Goal: Task Accomplishment & Management: Manage account settings

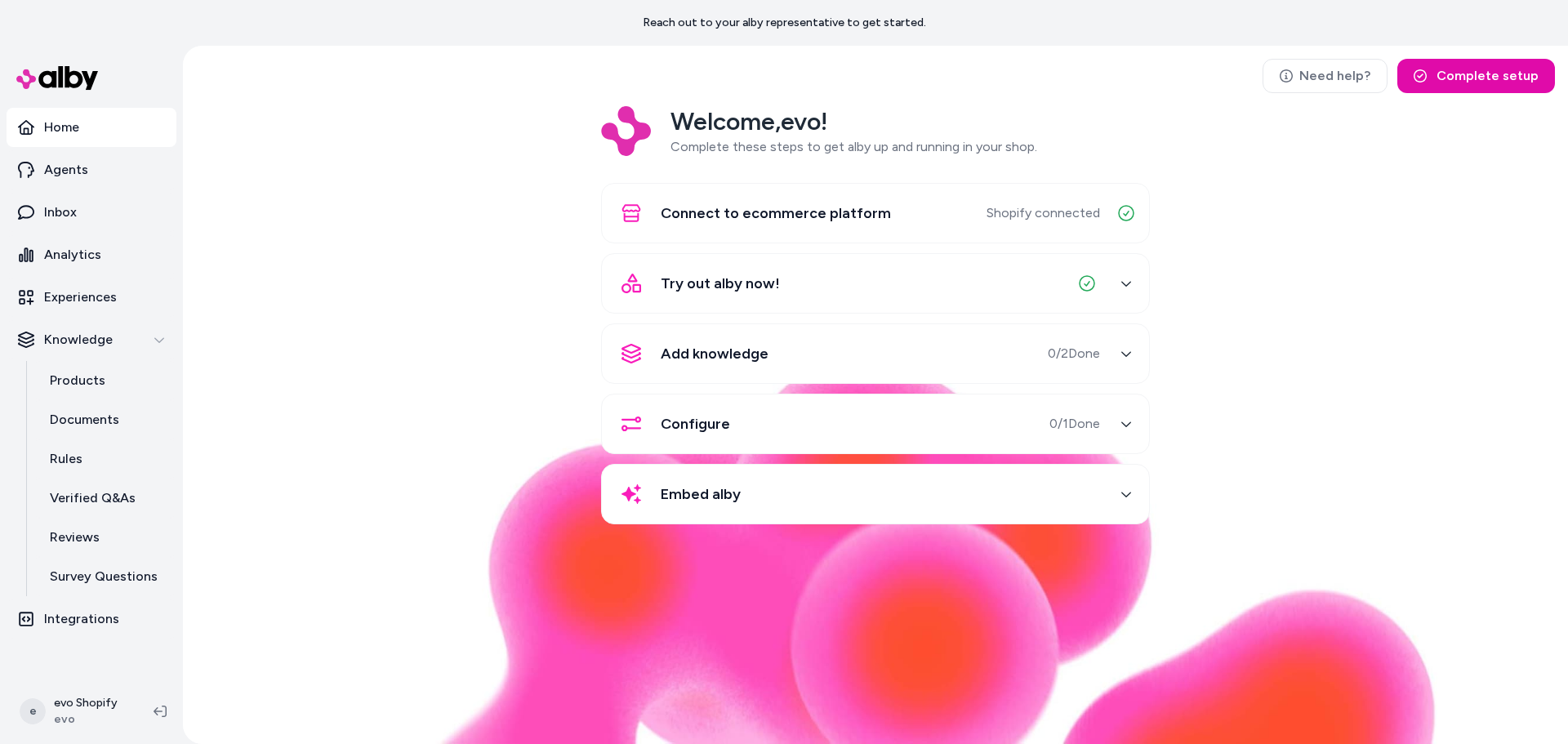
click at [757, 149] on span "Complete these steps to get alby up and running in your shop." at bounding box center [853, 147] width 366 height 16
click at [758, 149] on span "Complete these steps to get alby up and running in your shop." at bounding box center [853, 147] width 366 height 16
click at [1167, 148] on div "Welcome, evo ! Complete these steps to get alby up and running in your shop. Co…" at bounding box center [875, 327] width 1358 height 441
click at [849, 357] on div "Add knowledge 0 / 2 Done" at bounding box center [856, 353] width 489 height 39
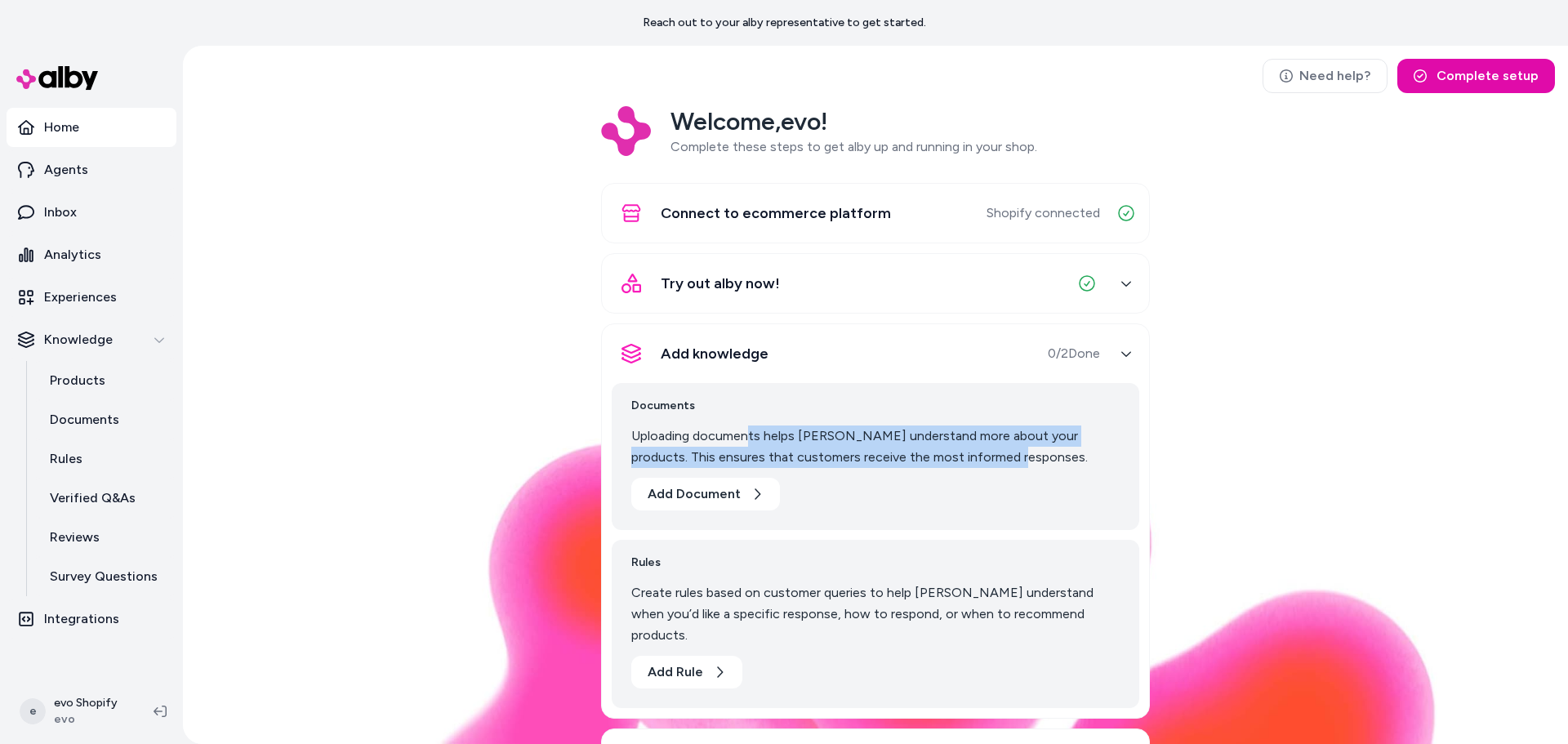
drag, startPoint x: 742, startPoint y: 439, endPoint x: 1039, endPoint y: 459, distance: 297.7
click at [1039, 459] on p "Uploading documents helps [PERSON_NAME] understand more about your products. Th…" at bounding box center [876, 446] width 489 height 43
drag, startPoint x: 1009, startPoint y: 459, endPoint x: 724, endPoint y: 432, distance: 286.3
click at [724, 432] on p "Uploading documents helps [PERSON_NAME] understand more about your products. Th…" at bounding box center [876, 446] width 489 height 43
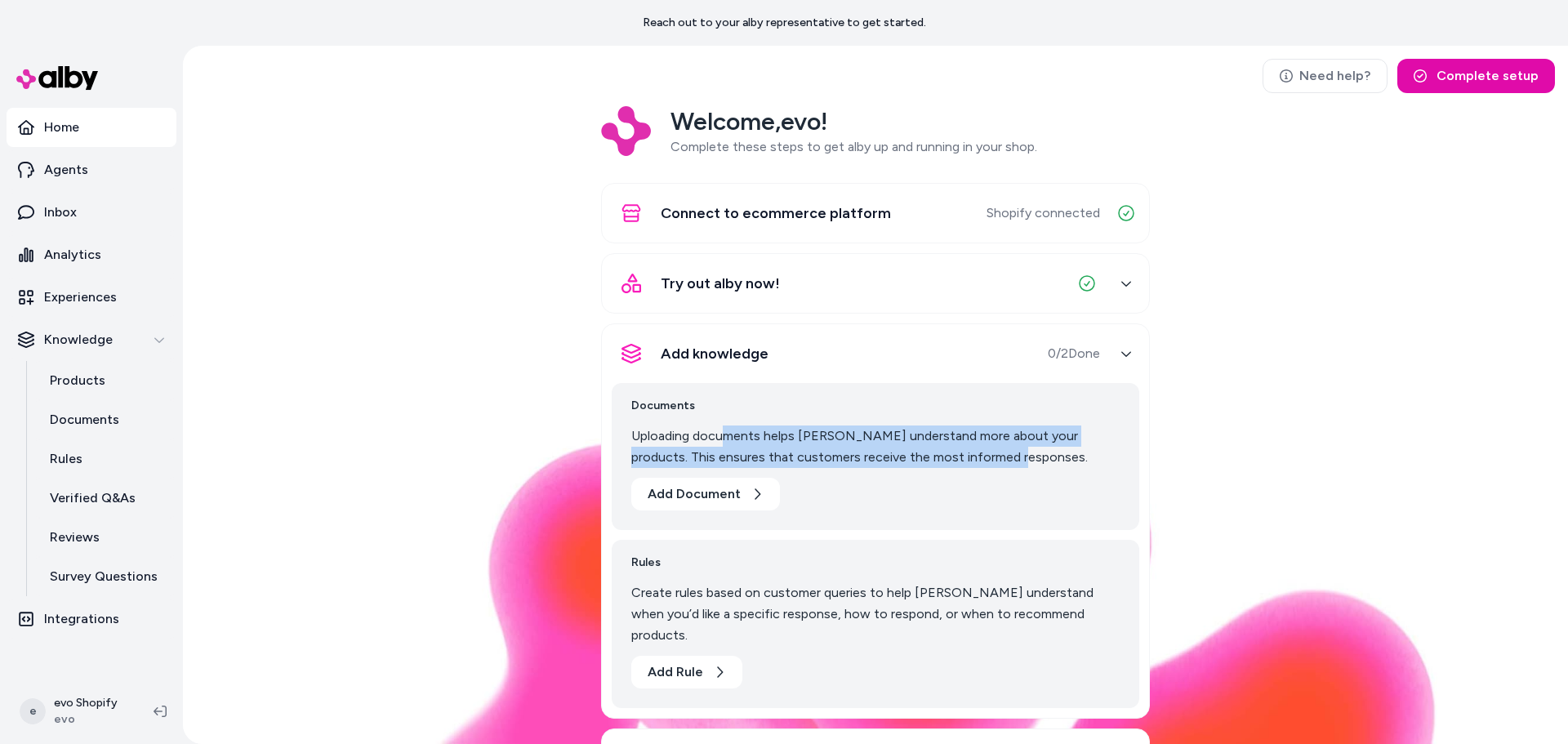
click at [724, 432] on p "Uploading documents helps [PERSON_NAME] understand more about your products. Th…" at bounding box center [876, 446] width 489 height 43
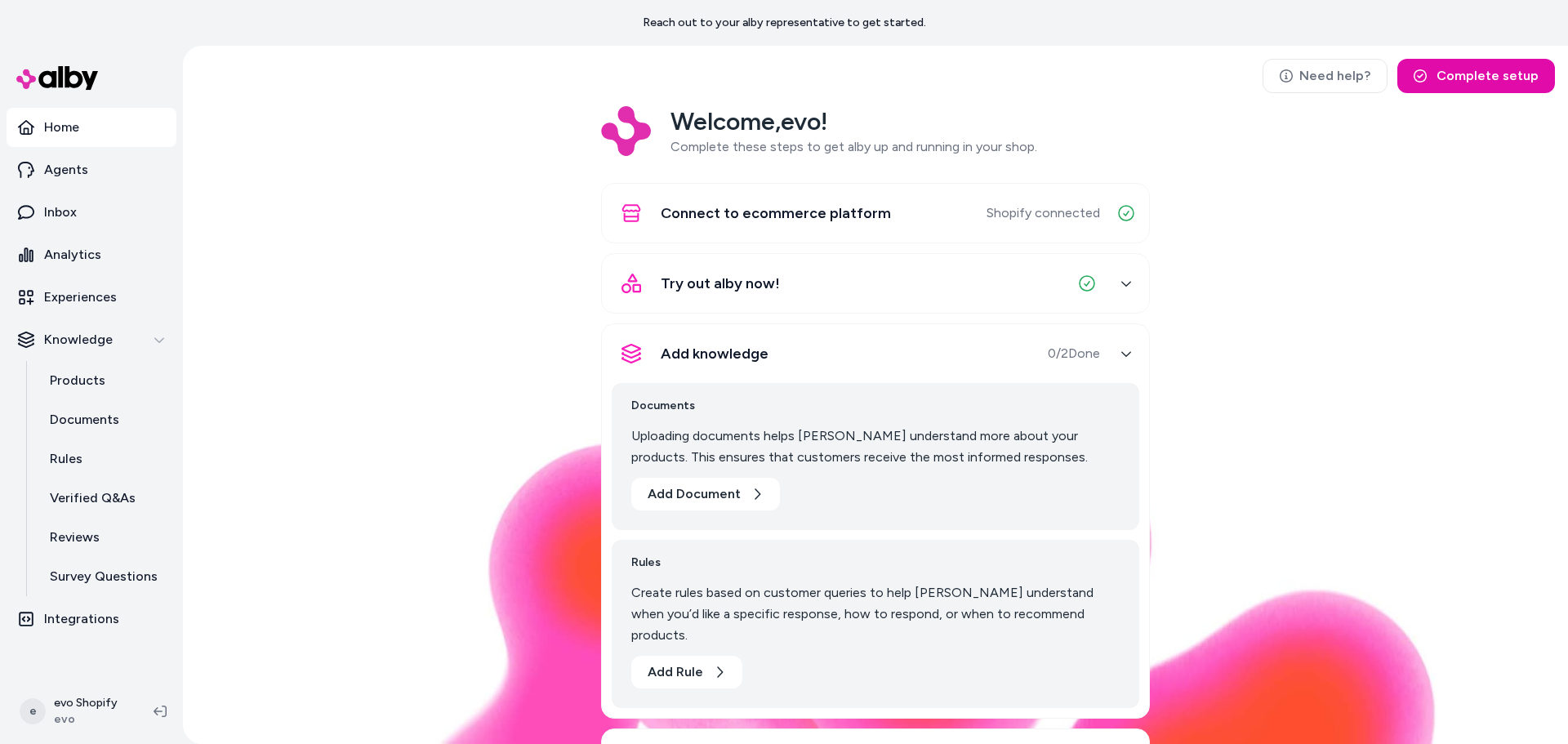
scroll to position [130, 0]
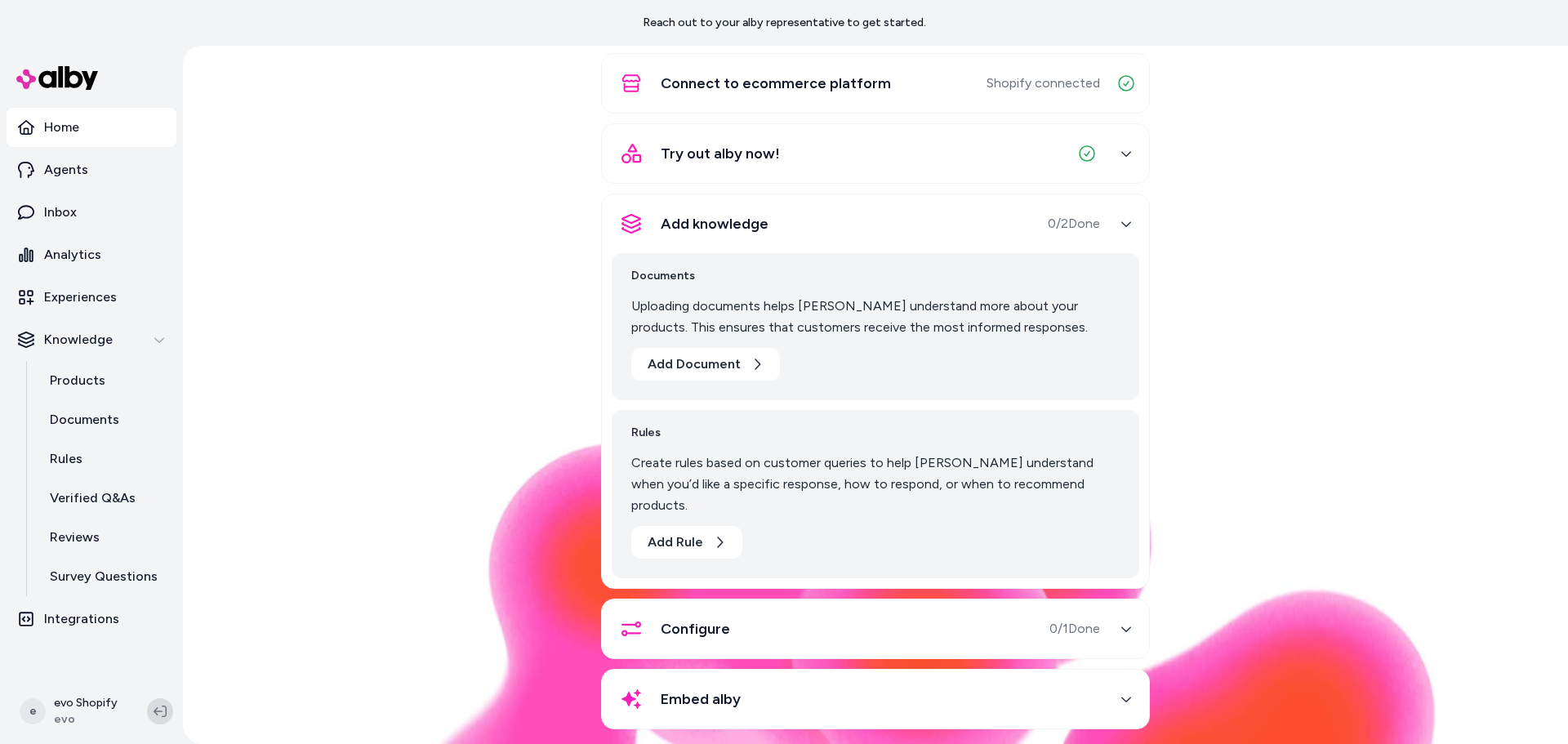
click at [159, 713] on icon at bounding box center [160, 711] width 13 height 13
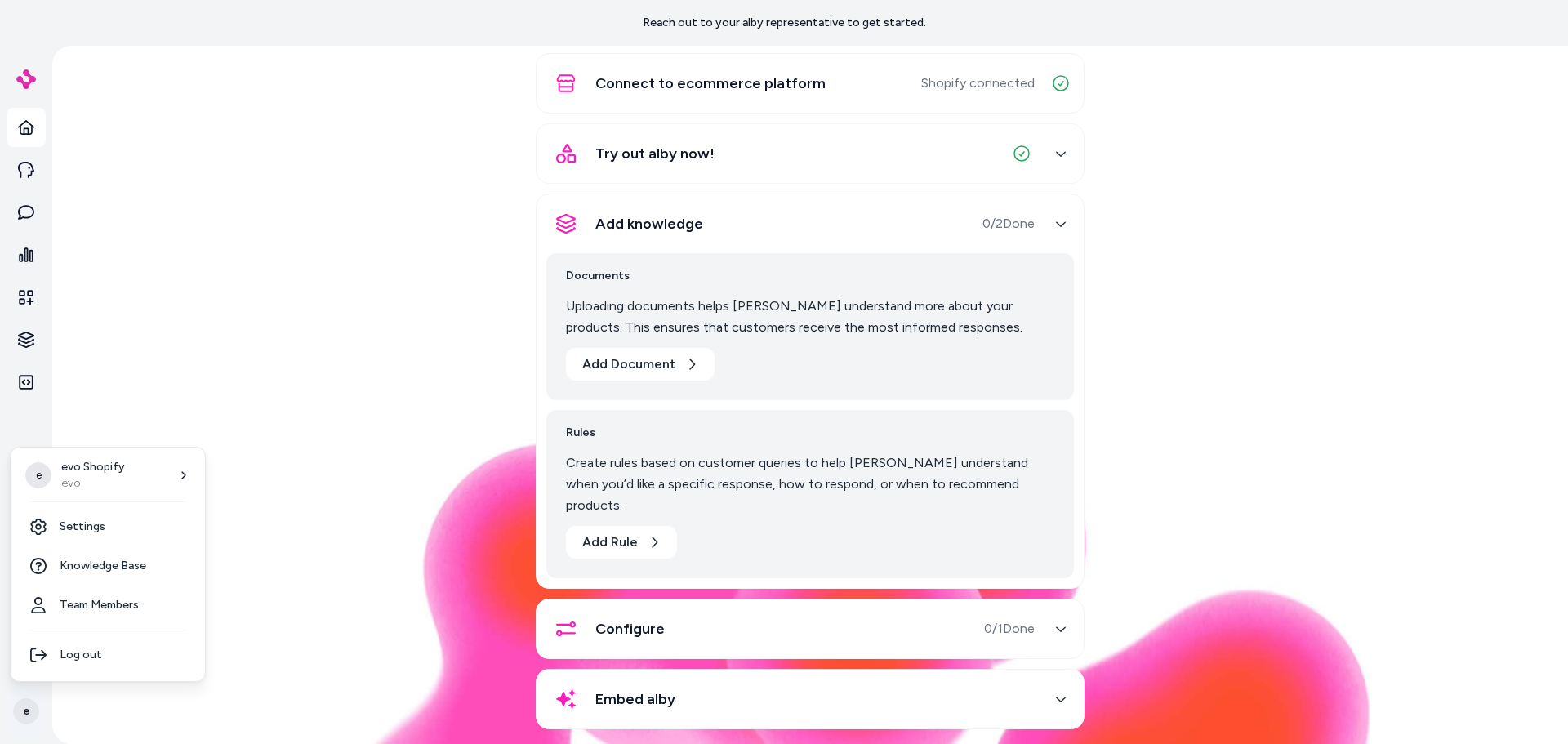
click at [29, 717] on html "Reach out to your alby representative to get started. Home Agents Inbox Analyti…" at bounding box center [784, 372] width 1568 height 744
click at [122, 521] on link "Settings" at bounding box center [107, 526] width 182 height 39
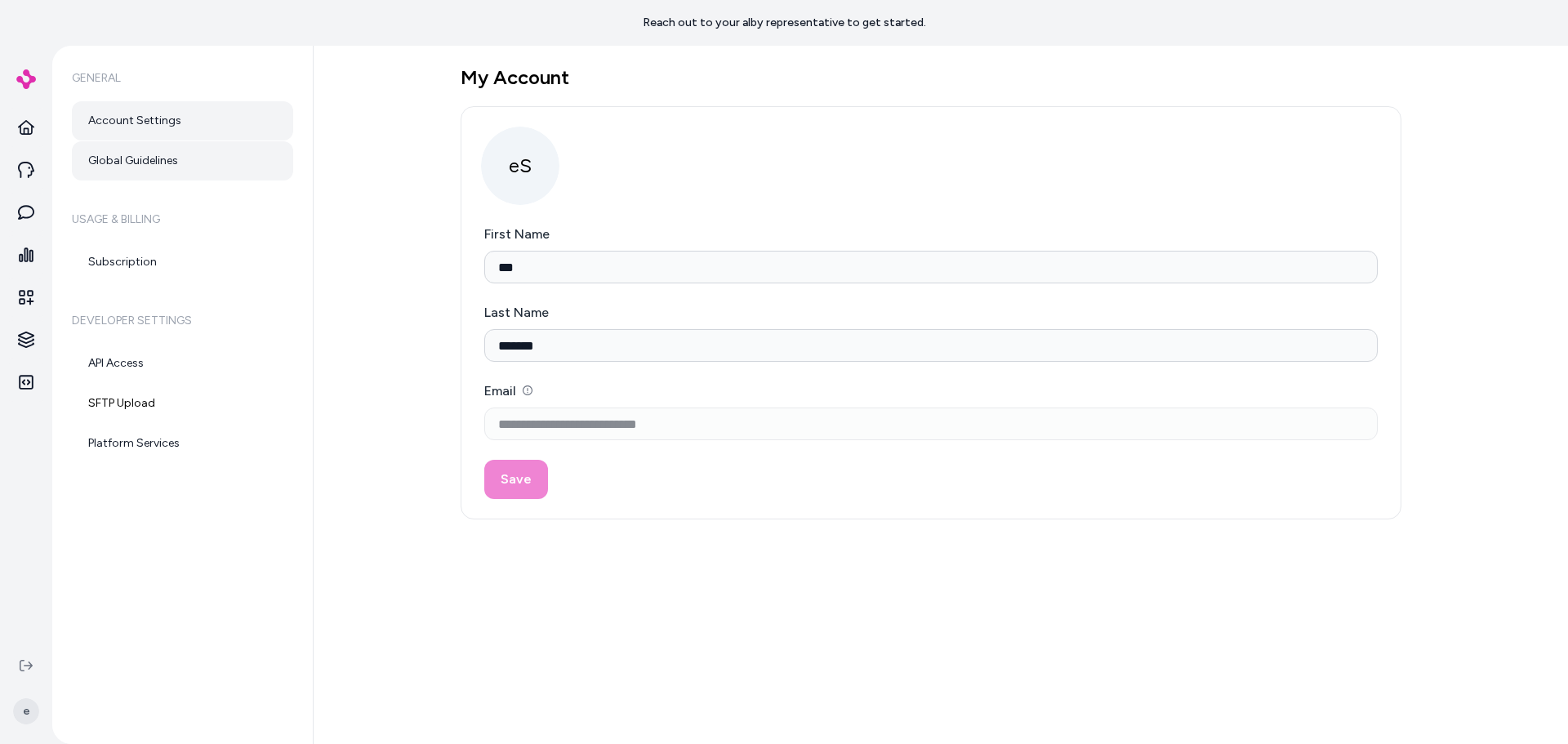
click at [135, 164] on link "Global Guidelines" at bounding box center [182, 160] width 221 height 39
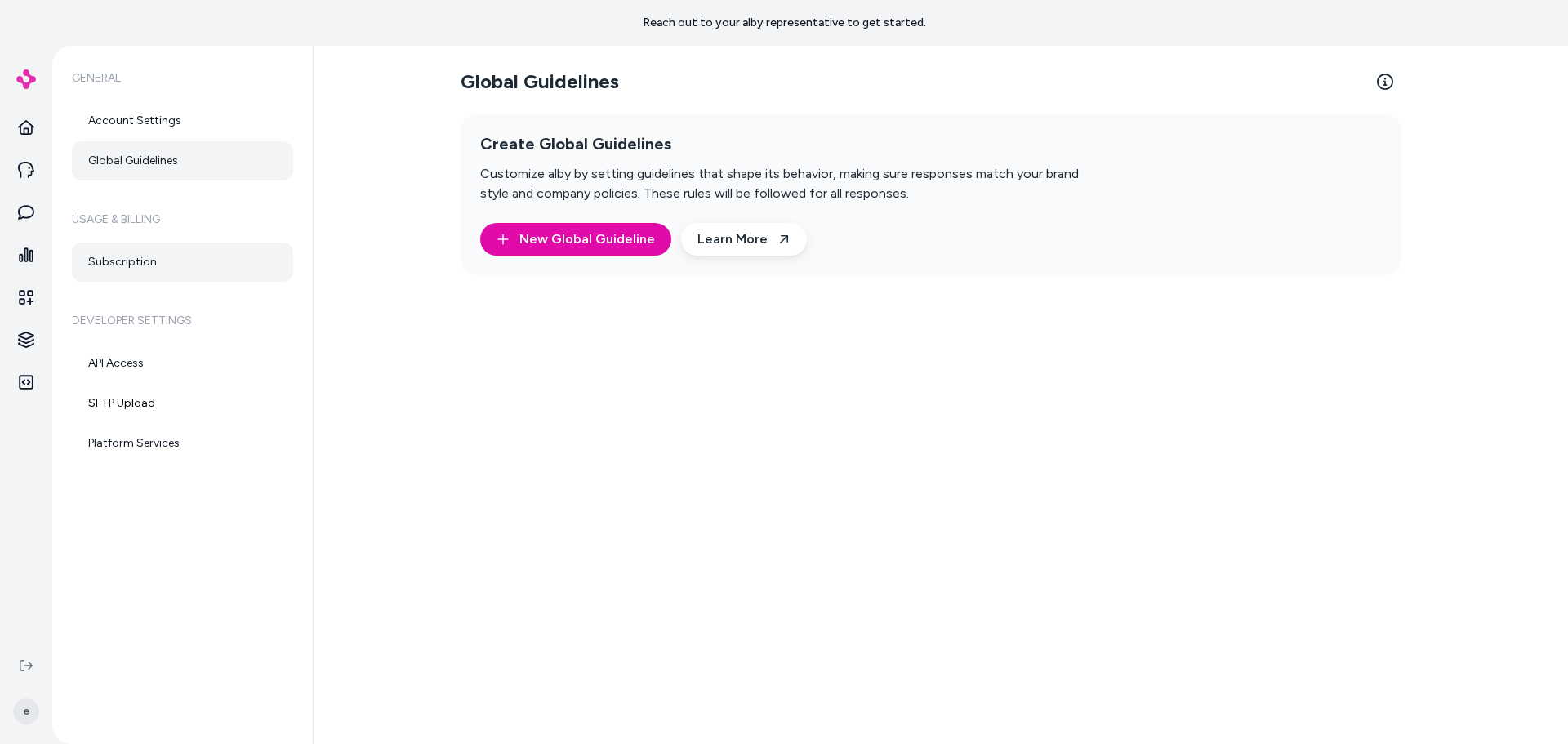
click at [129, 260] on link "Subscription" at bounding box center [182, 261] width 221 height 39
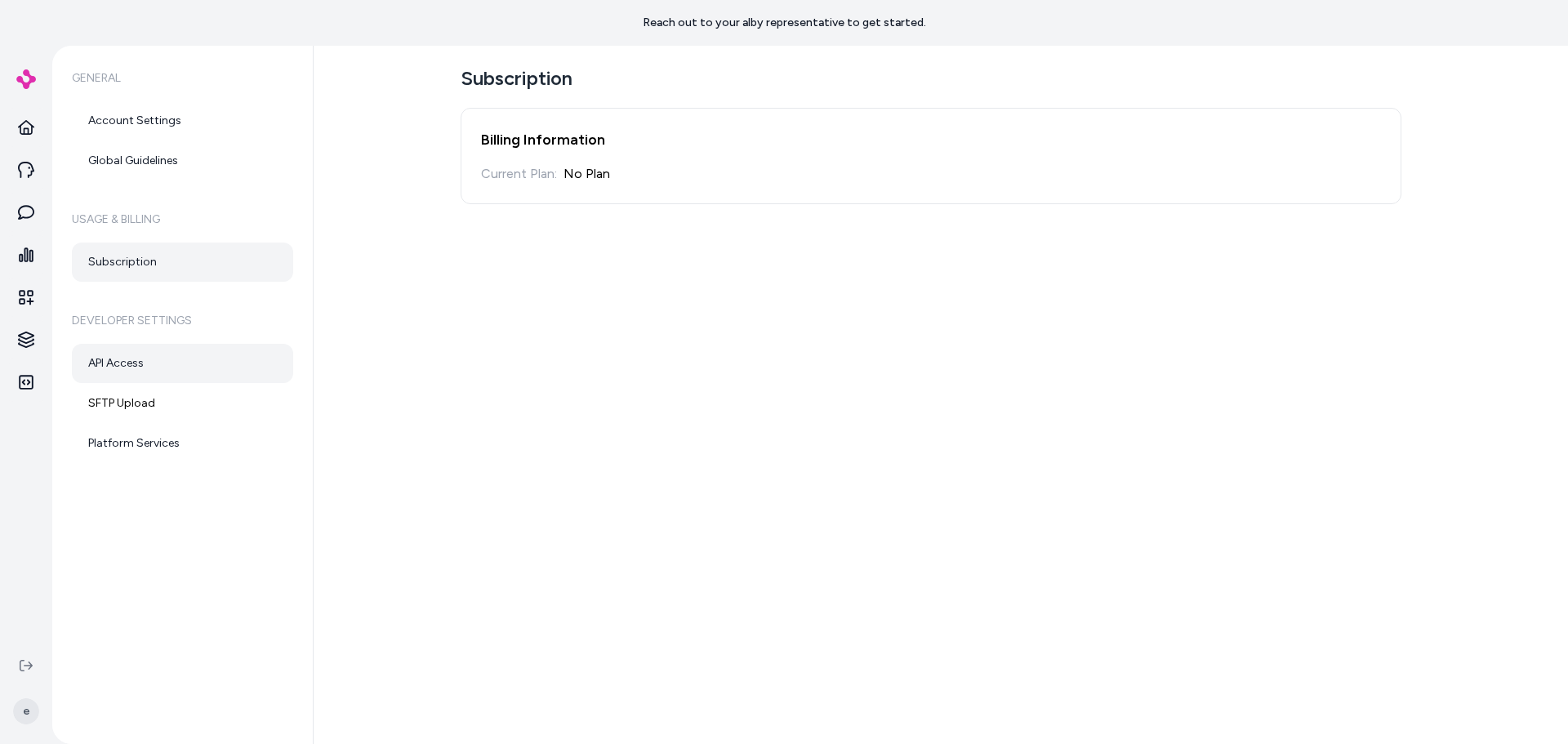
click at [137, 374] on link "API Access" at bounding box center [182, 363] width 221 height 39
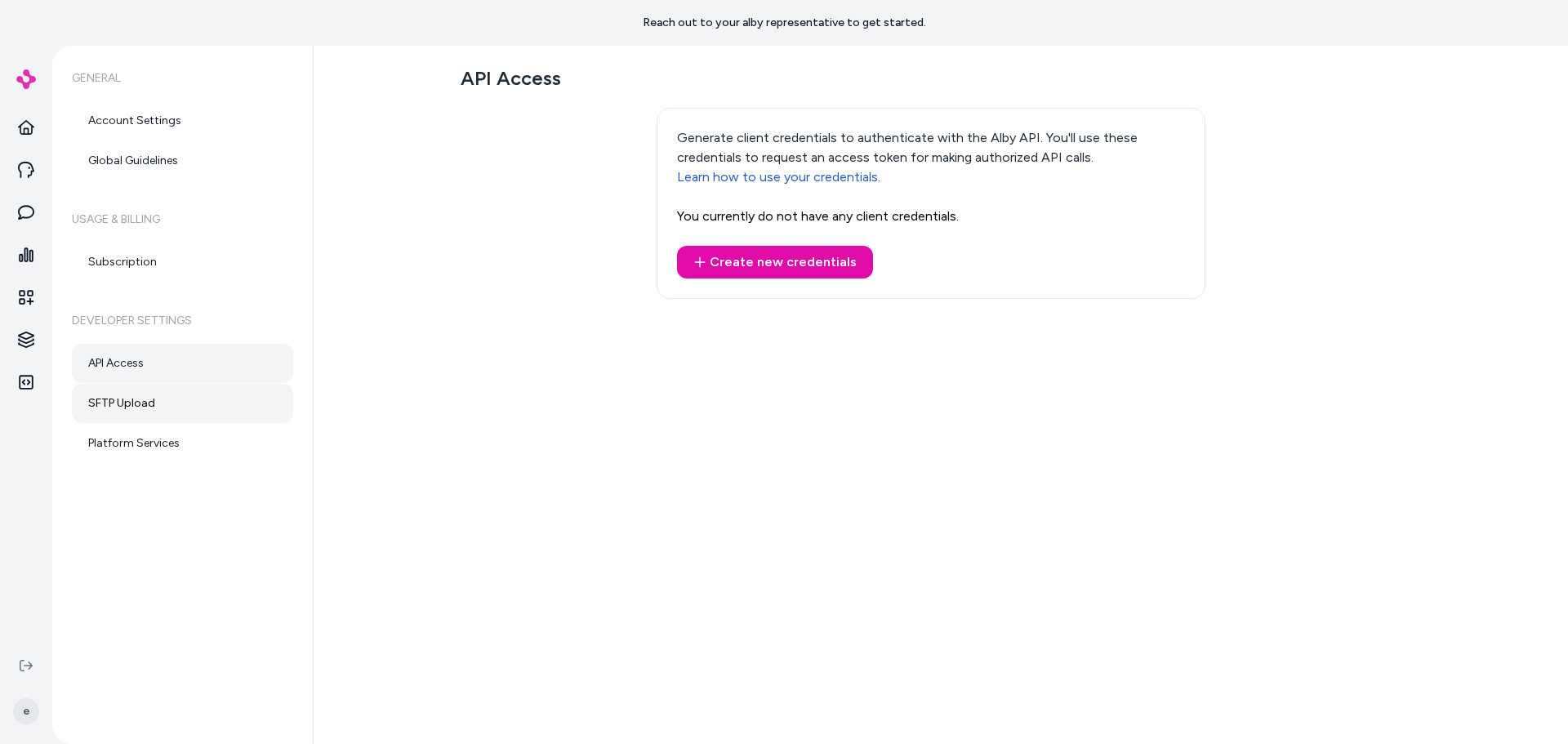
click at [171, 421] on link "SFTP Upload" at bounding box center [182, 402] width 221 height 39
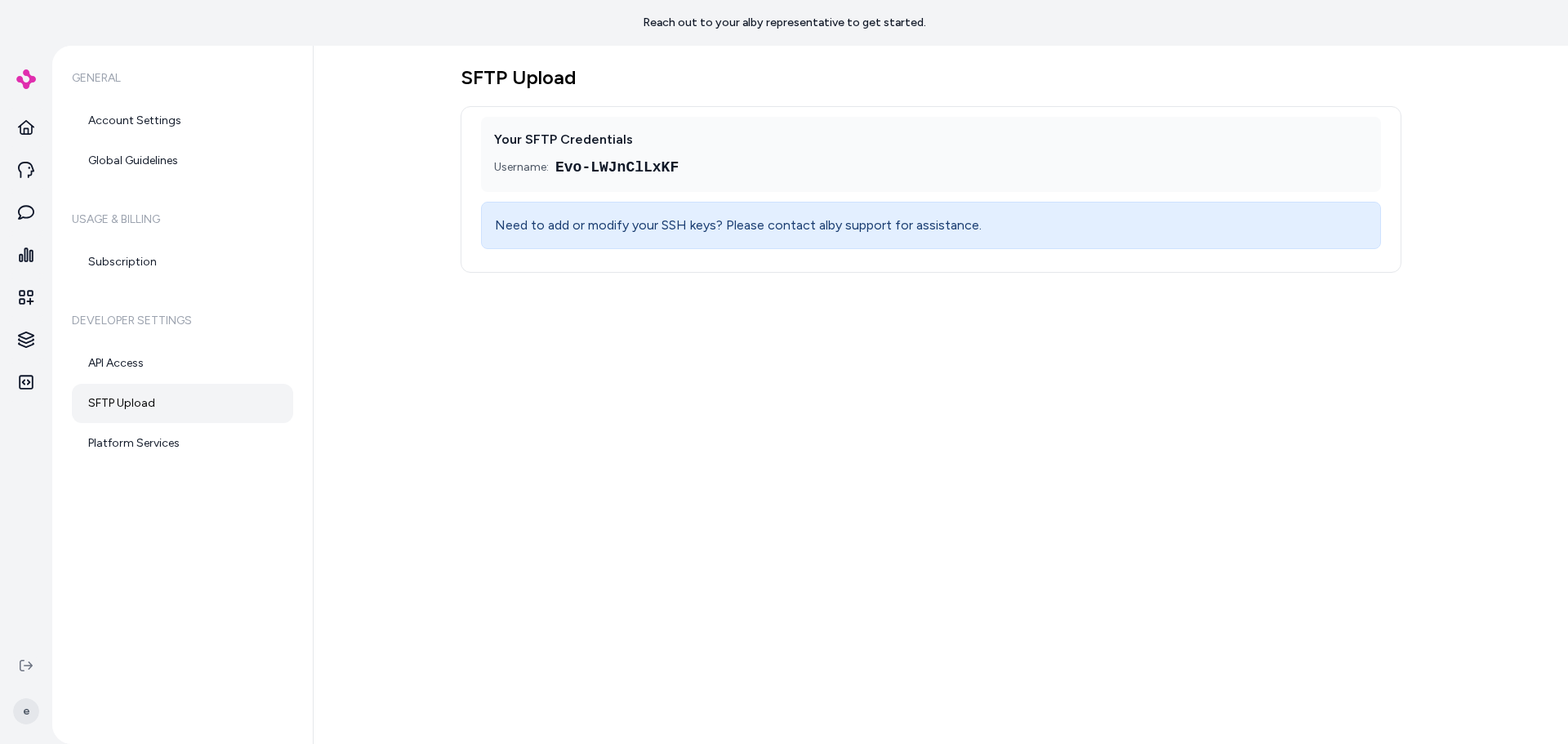
click at [175, 472] on div "General Account Settings Global Guidelines Usage & Billing Subscription Develop…" at bounding box center [183, 394] width 261 height 698
click at [167, 447] on link "Platform Services" at bounding box center [182, 443] width 221 height 39
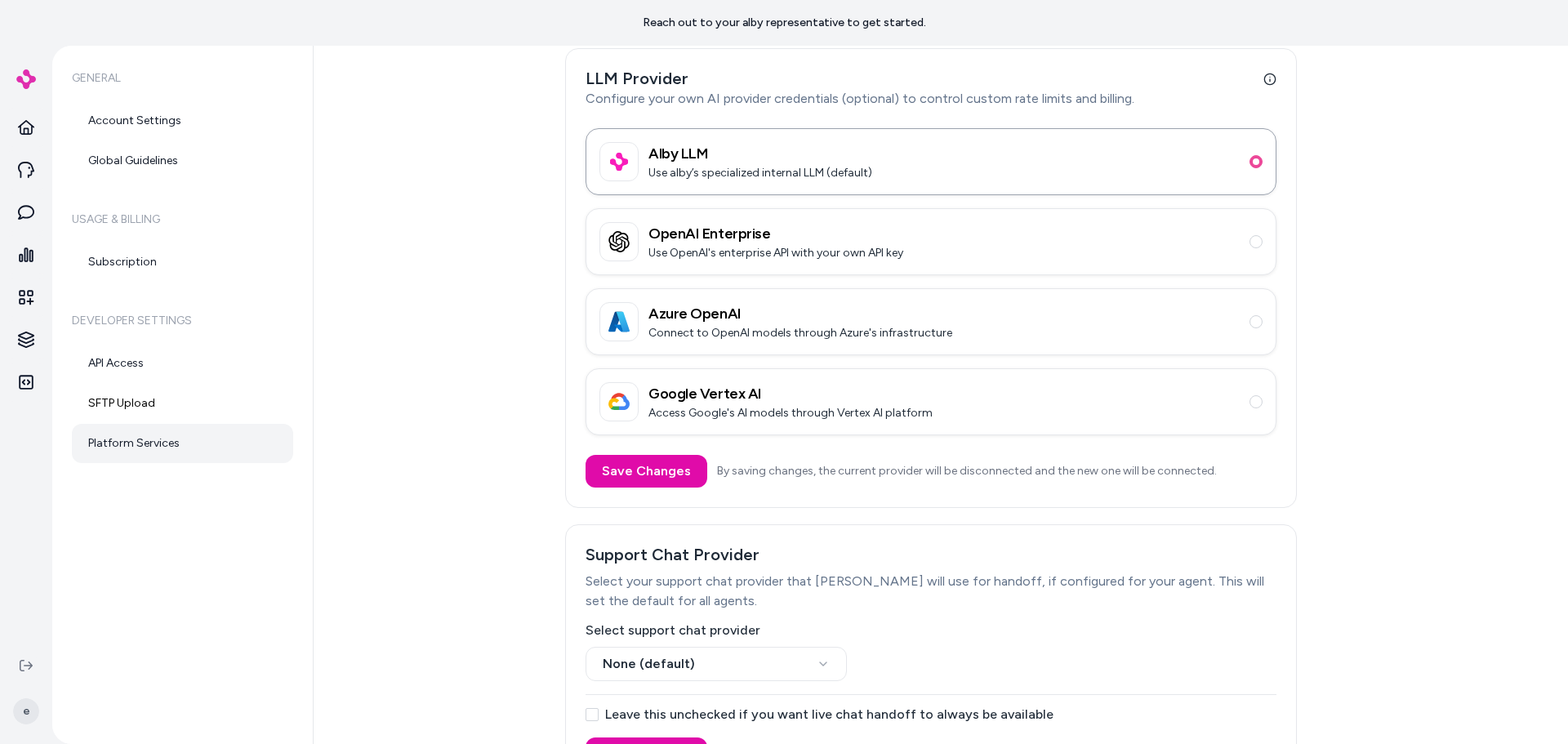
scroll to position [114, 0]
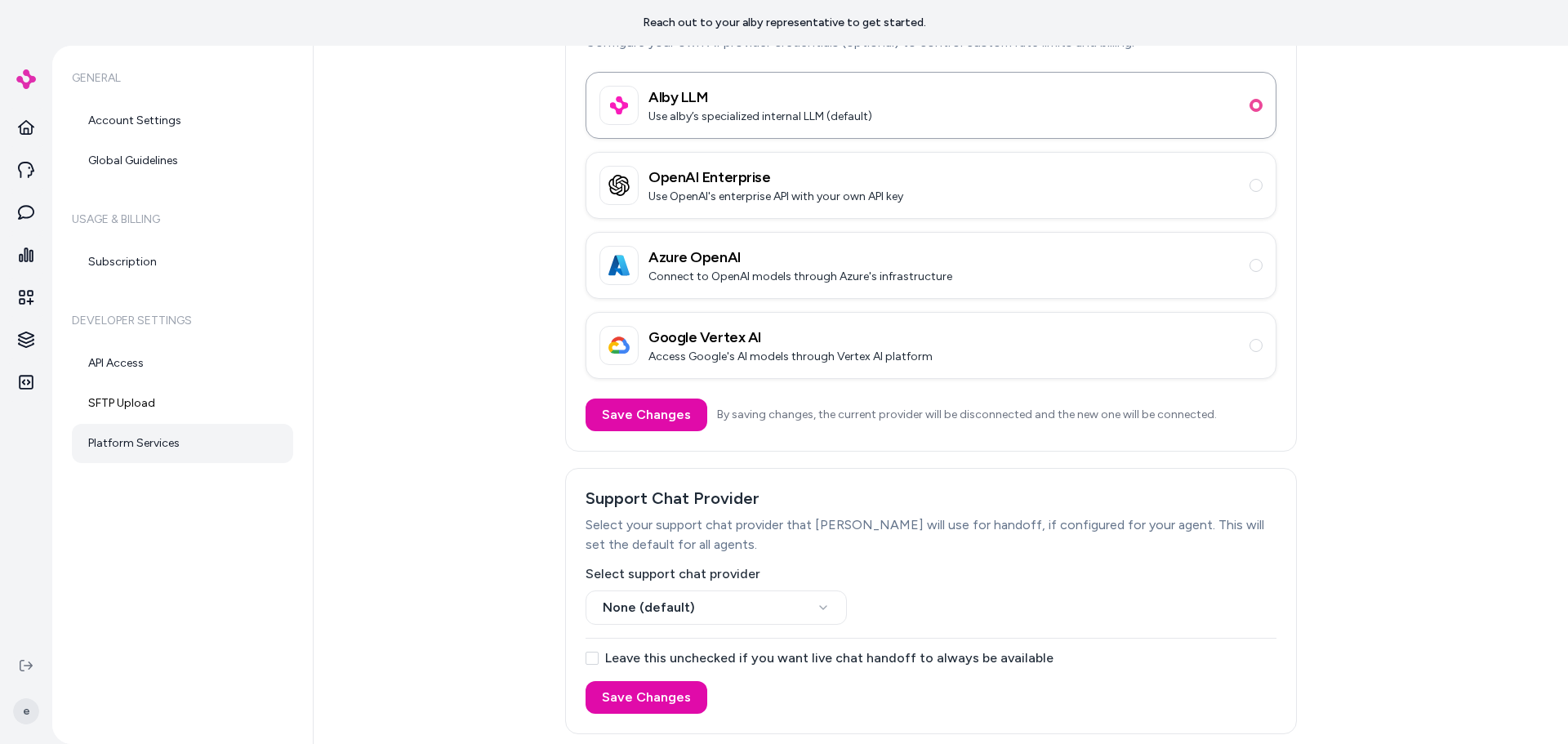
click at [412, 596] on div "Platform Services LLM Provider Configure your own AI provider credentials (opti…" at bounding box center [940, 394] width 1254 height 698
click at [125, 117] on link "Account Settings" at bounding box center [182, 120] width 221 height 39
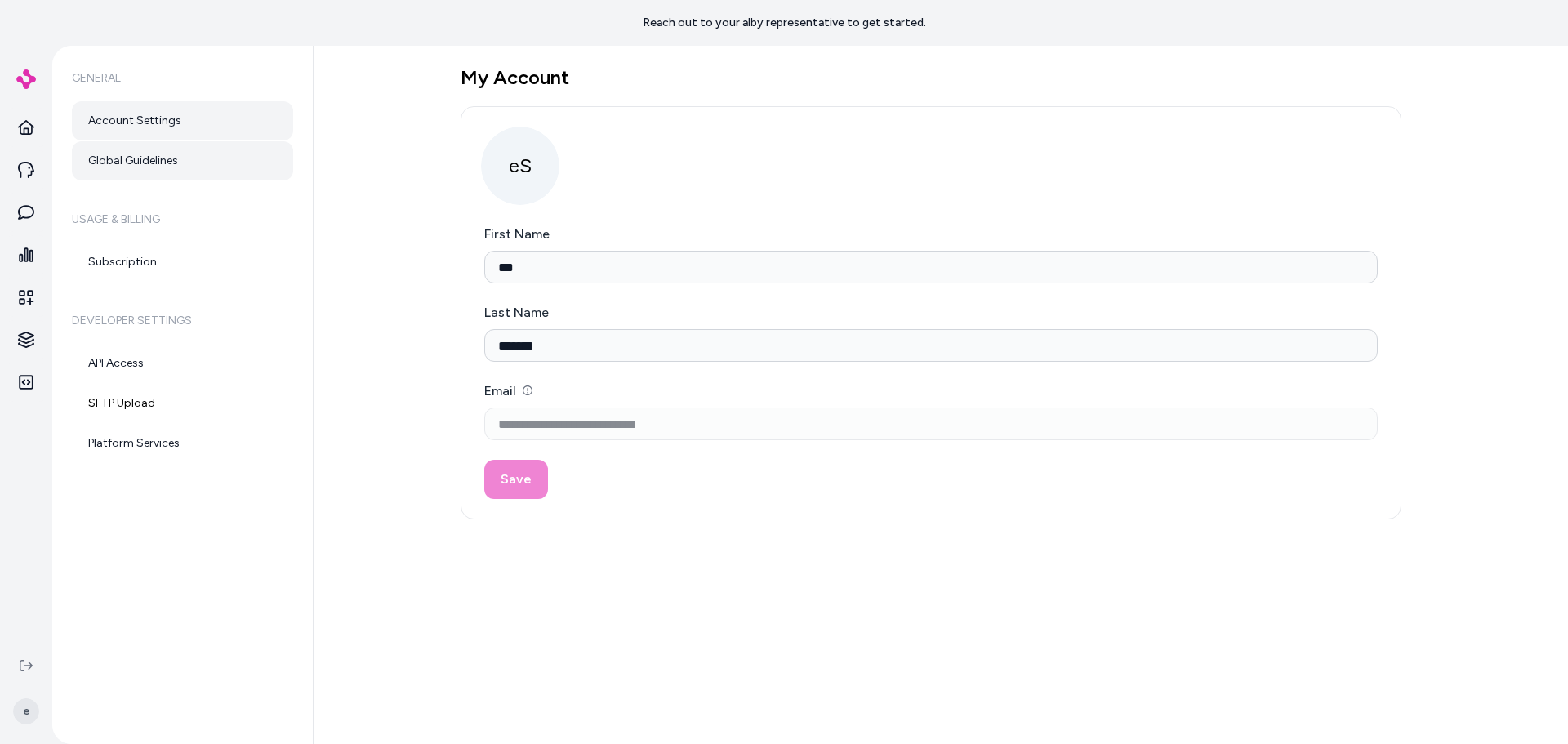
click at [139, 163] on link "Global Guidelines" at bounding box center [182, 160] width 221 height 39
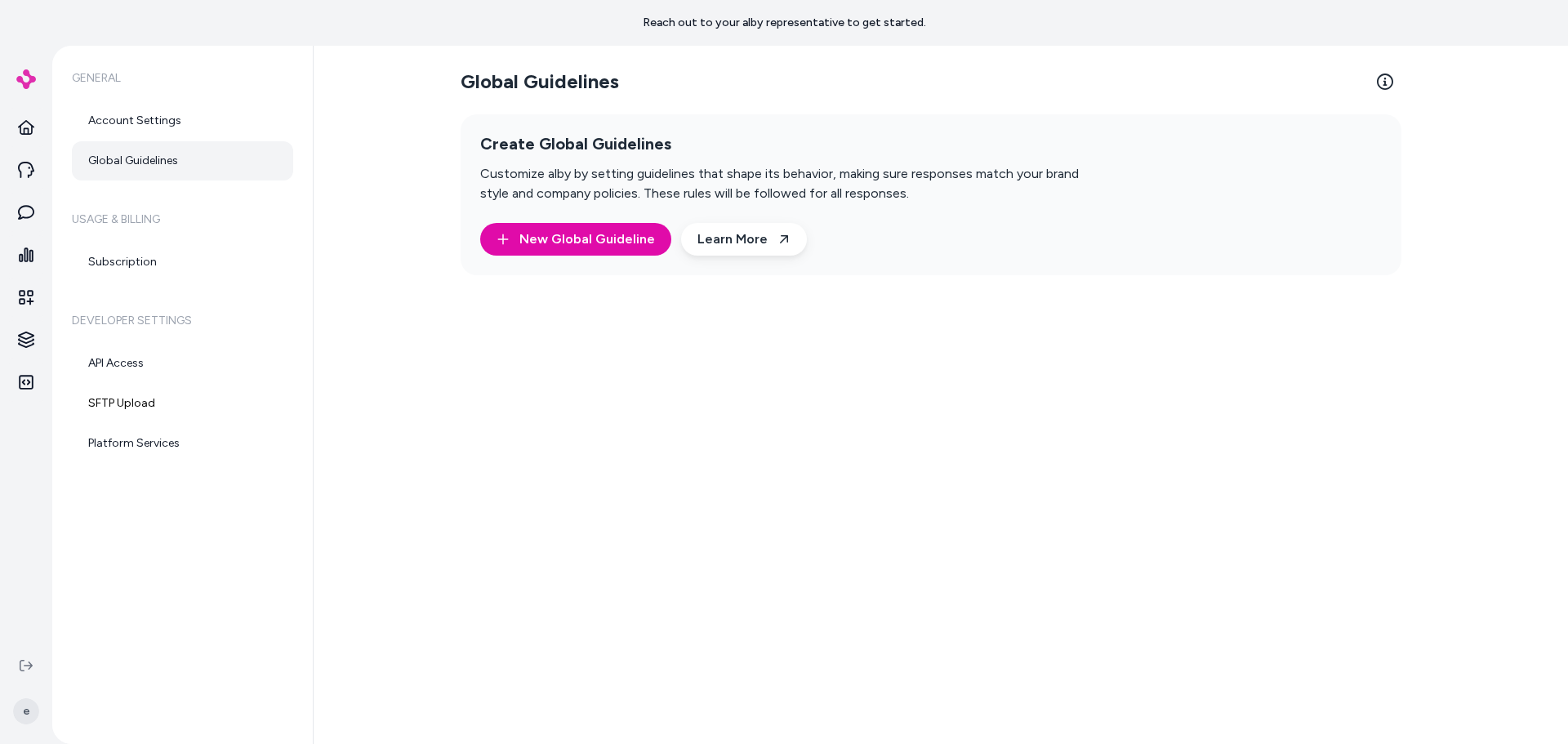
click at [135, 241] on h6 "Usage & Billing" at bounding box center [182, 220] width 221 height 46
click at [134, 277] on link "Subscription" at bounding box center [182, 261] width 221 height 39
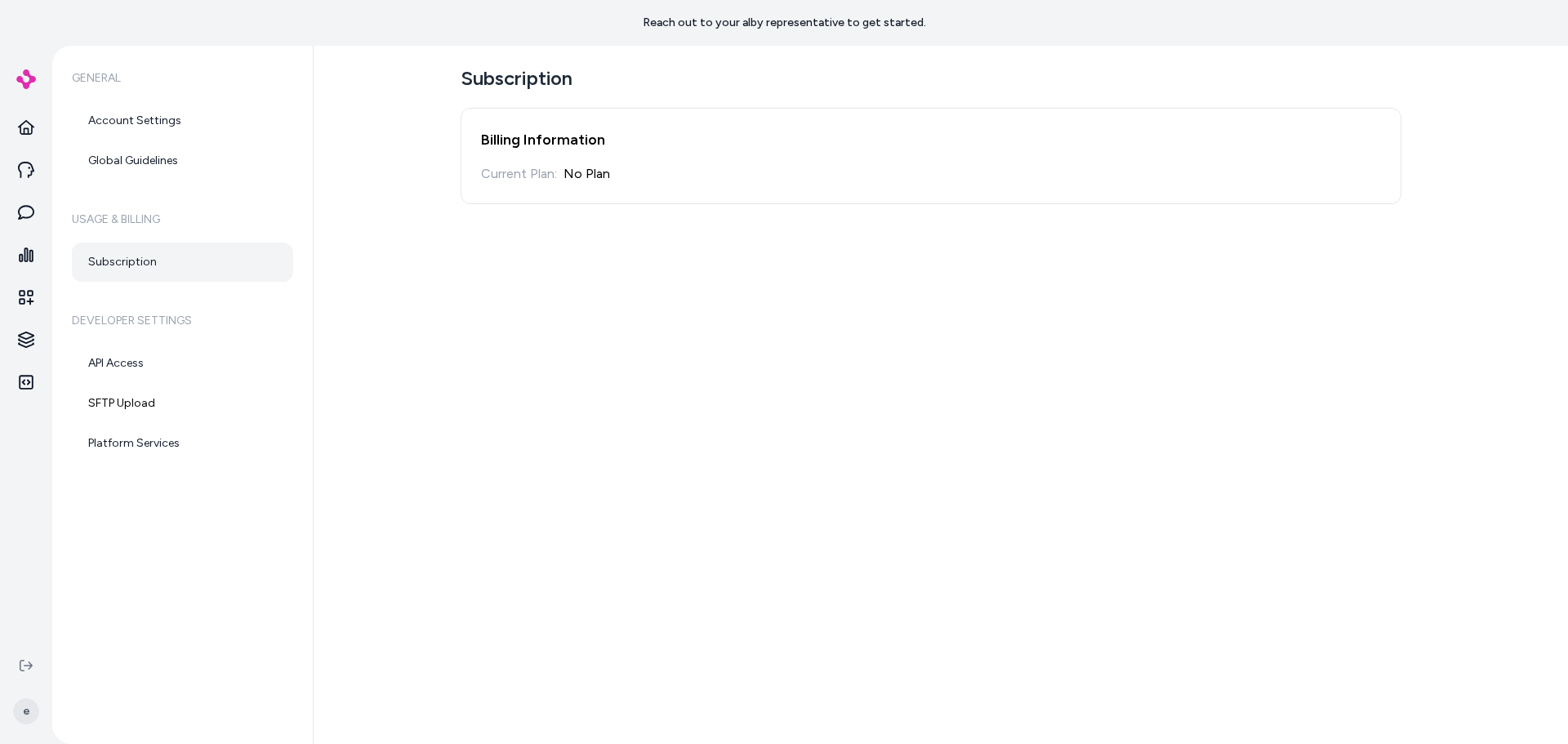
click at [140, 340] on h6 "Developer Settings" at bounding box center [182, 321] width 221 height 46
click at [136, 359] on link "API Access" at bounding box center [182, 363] width 221 height 39
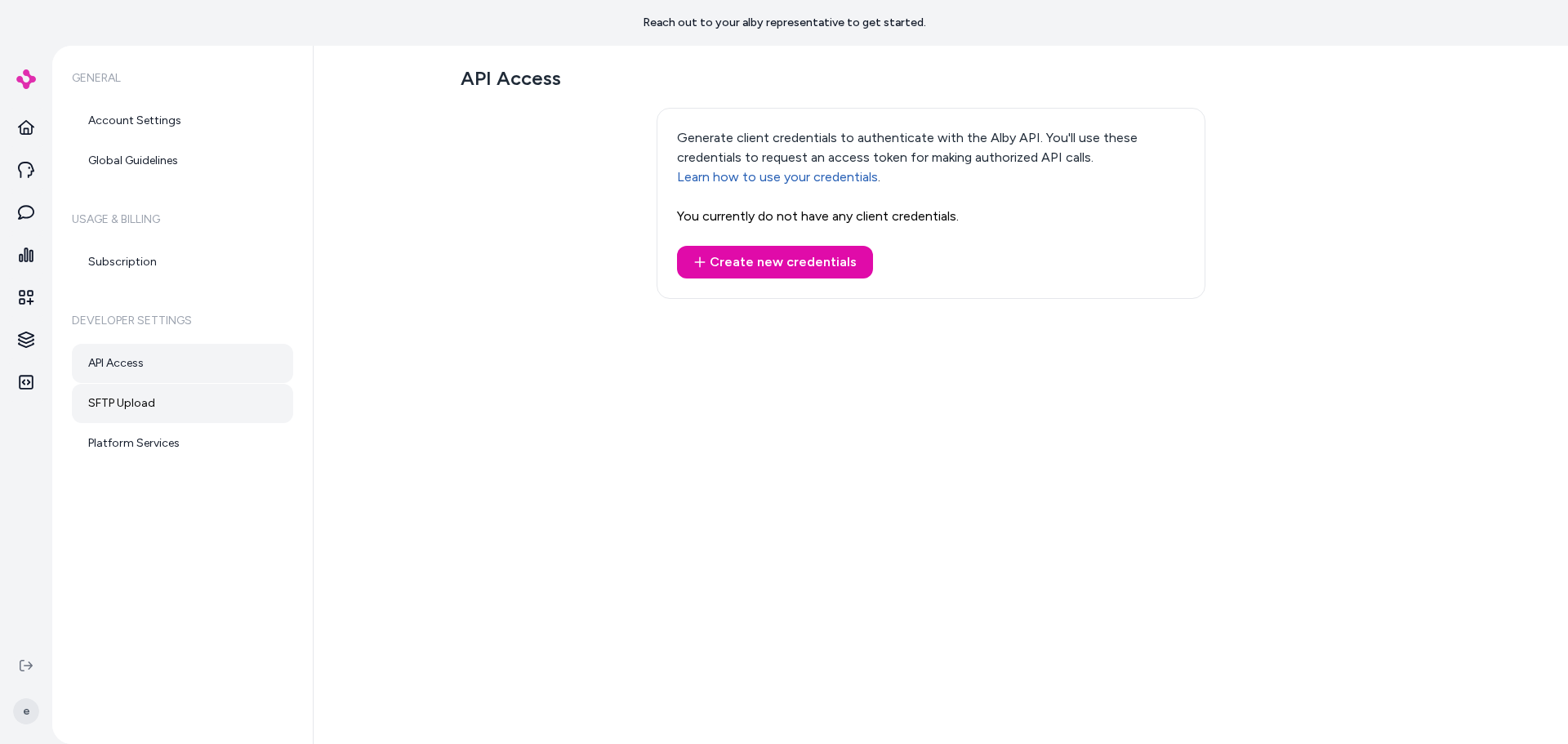
click at [145, 414] on link "SFTP Upload" at bounding box center [182, 402] width 221 height 39
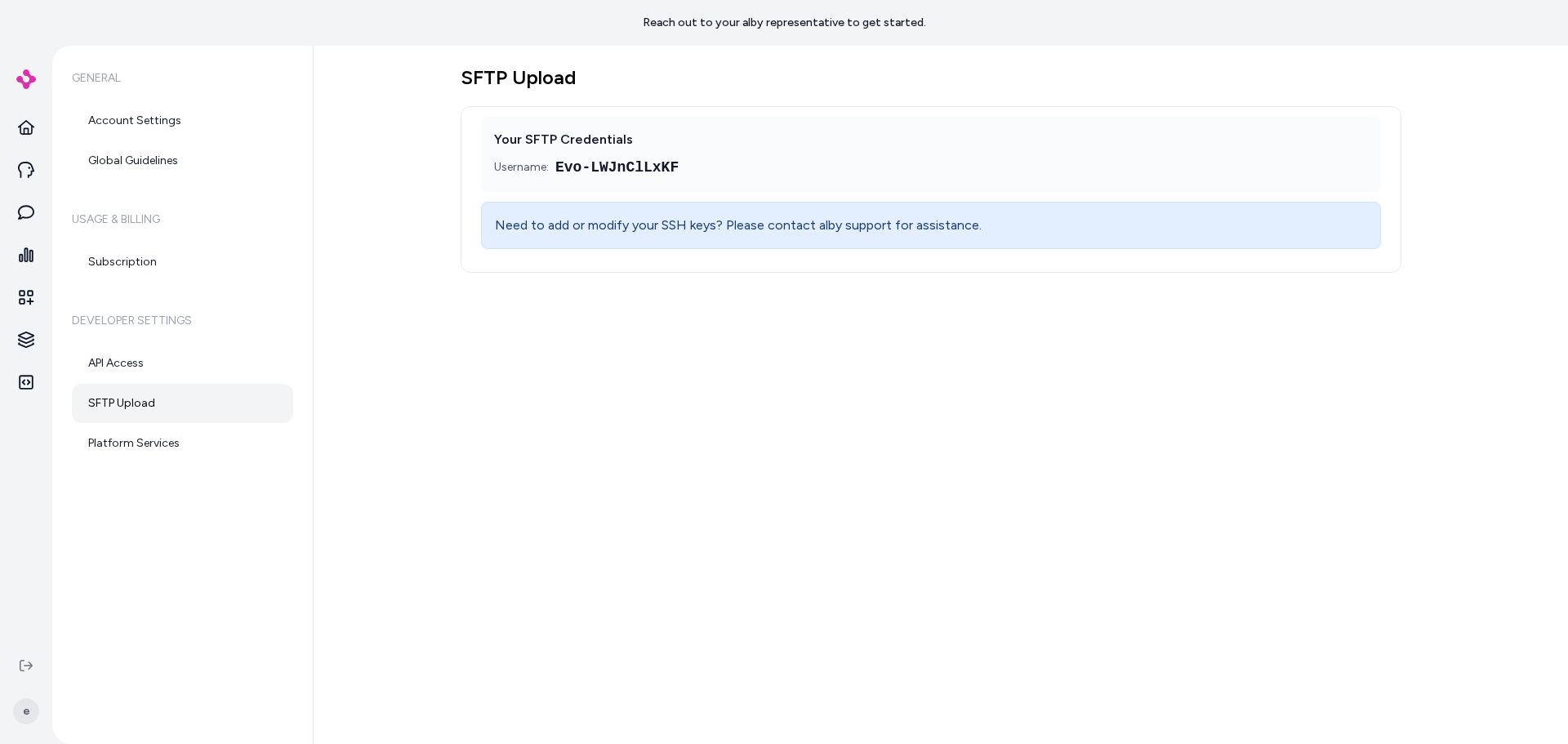
click at [172, 465] on div "General Account Settings Global Guidelines Usage & Billing Subscription Develop…" at bounding box center [183, 394] width 261 height 698
click at [161, 433] on link "Platform Services" at bounding box center [182, 443] width 221 height 39
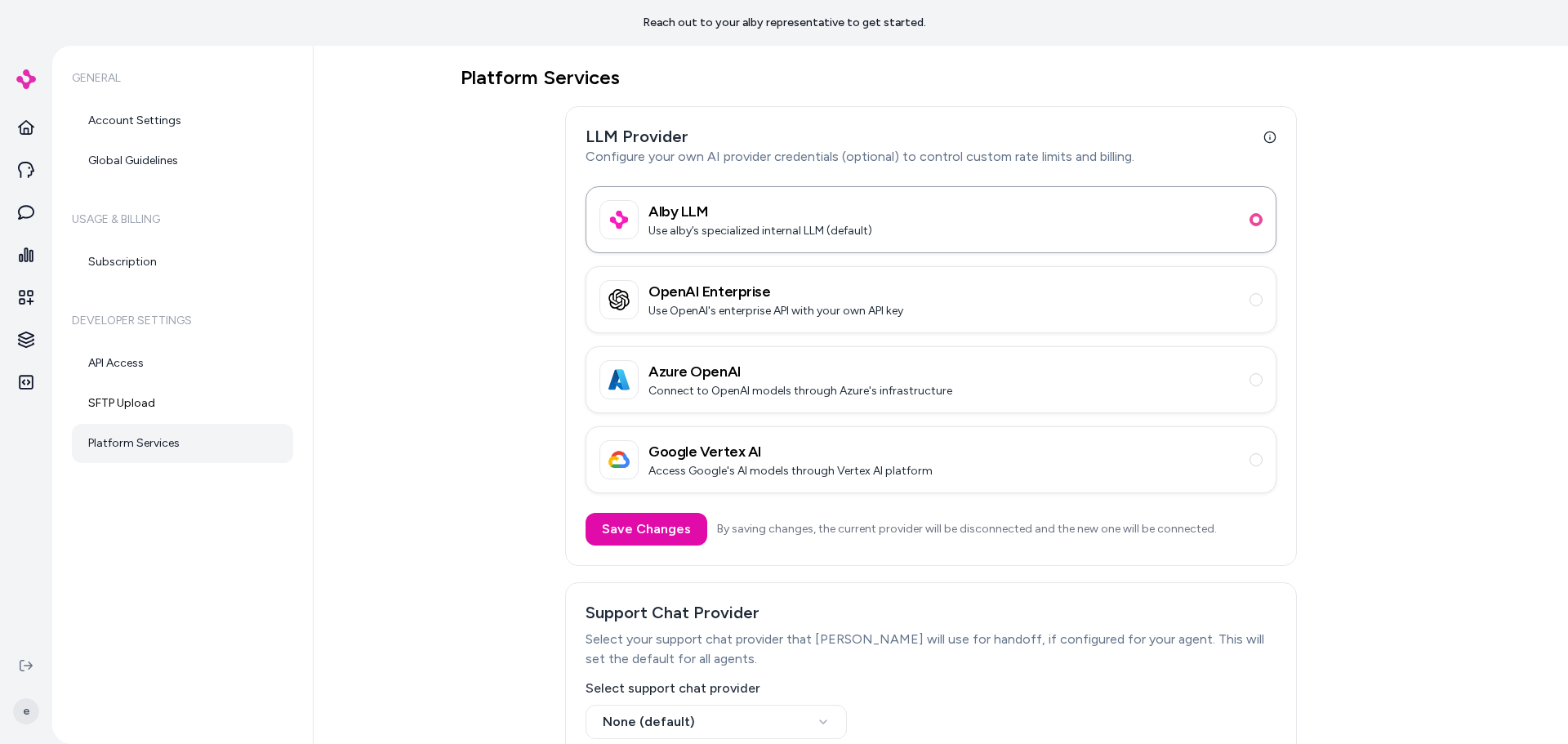
click at [488, 314] on div "Platform Services LLM Provider Configure your own AI provider credentials (opti…" at bounding box center [930, 457] width 940 height 784
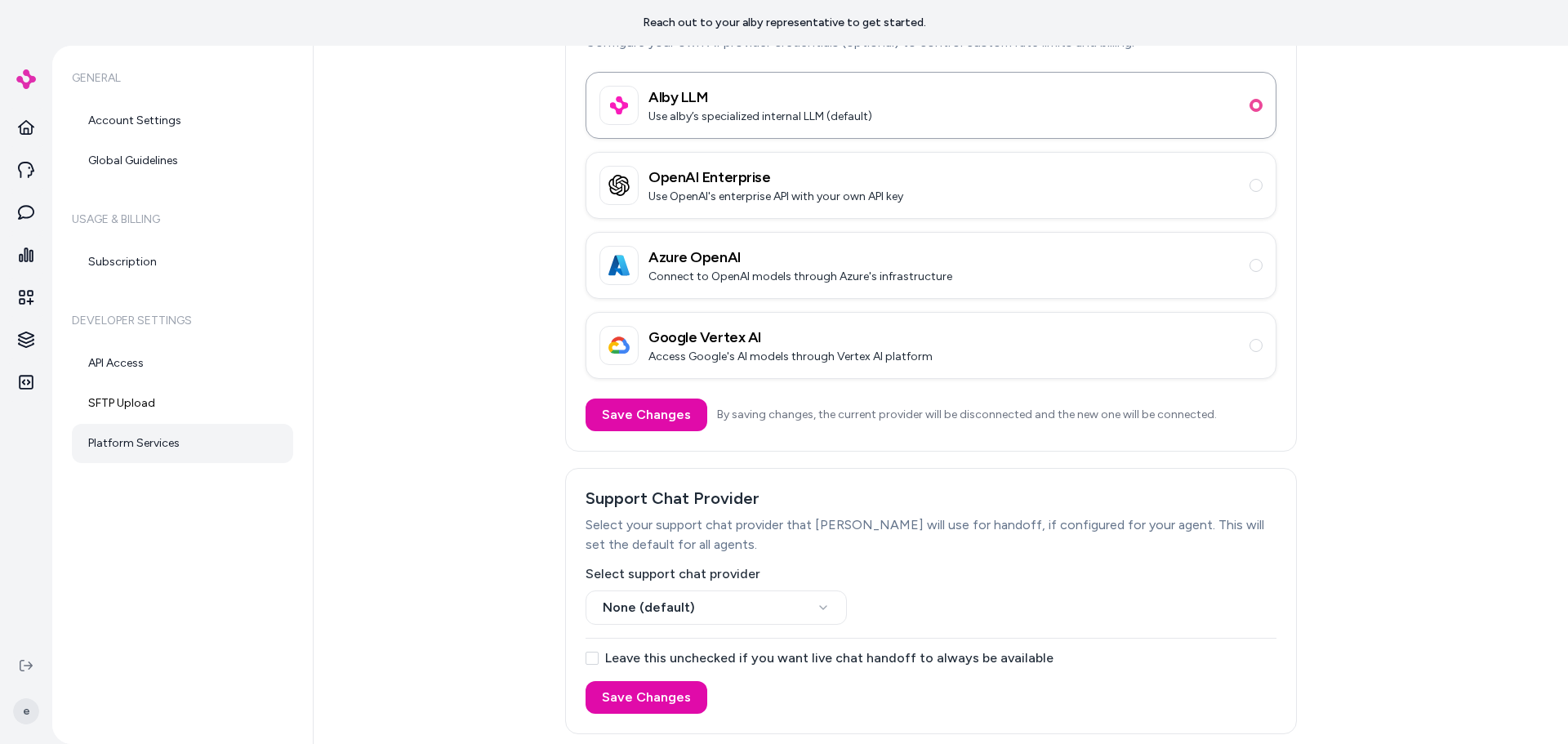
click at [335, 609] on div "Platform Services LLM Provider Configure your own AI provider credentials (opti…" at bounding box center [940, 394] width 1254 height 698
click at [411, 613] on div "Platform Services LLM Provider Configure your own AI provider credentials (opti…" at bounding box center [940, 394] width 1254 height 698
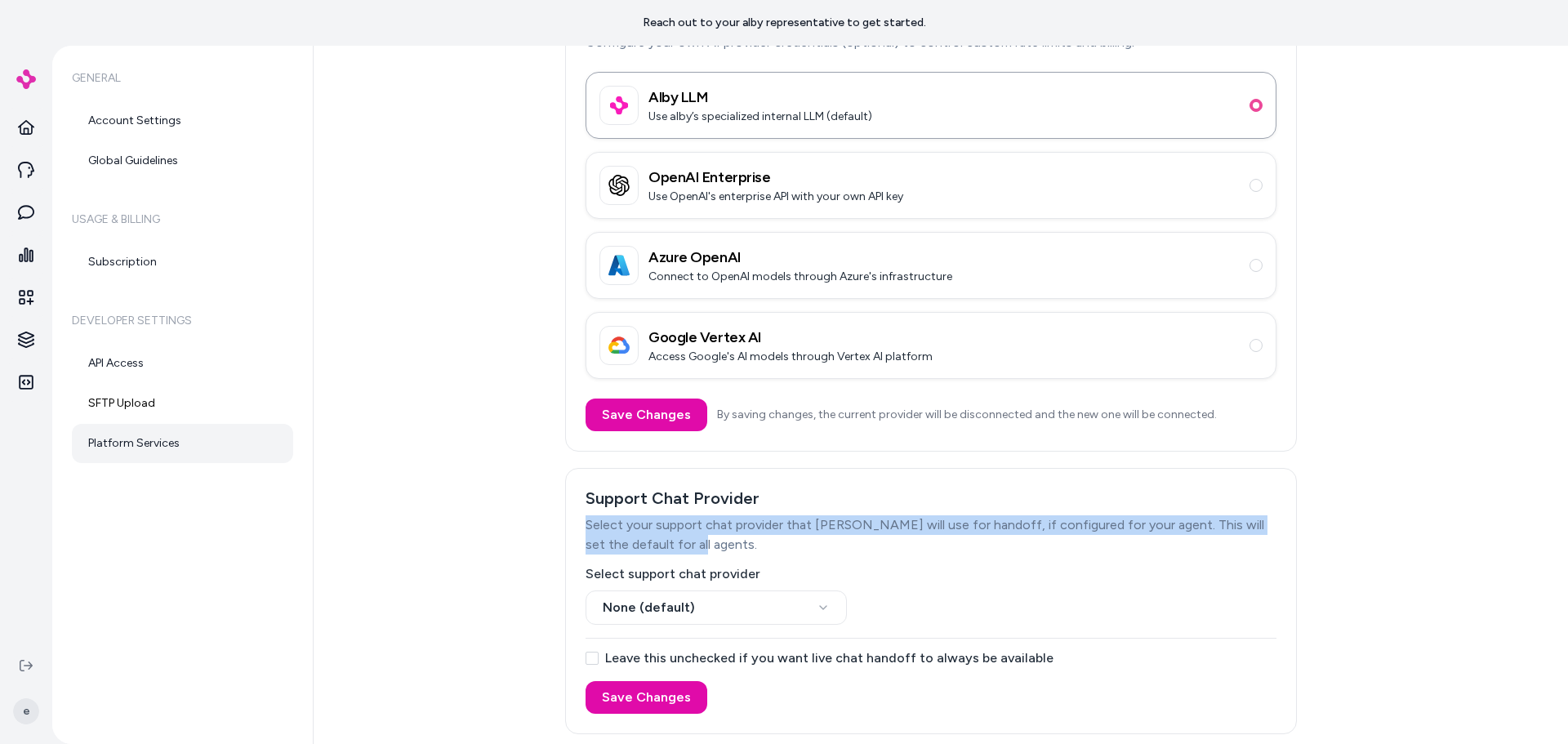
drag, startPoint x: 683, startPoint y: 546, endPoint x: 508, endPoint y: 526, distance: 176.1
click at [541, 527] on div "Platform Services LLM Provider Configure your own AI provider credentials (opti…" at bounding box center [930, 343] width 940 height 784
click at [499, 526] on div "Platform Services LLM Provider Configure your own AI provider credentials (opti…" at bounding box center [930, 343] width 940 height 784
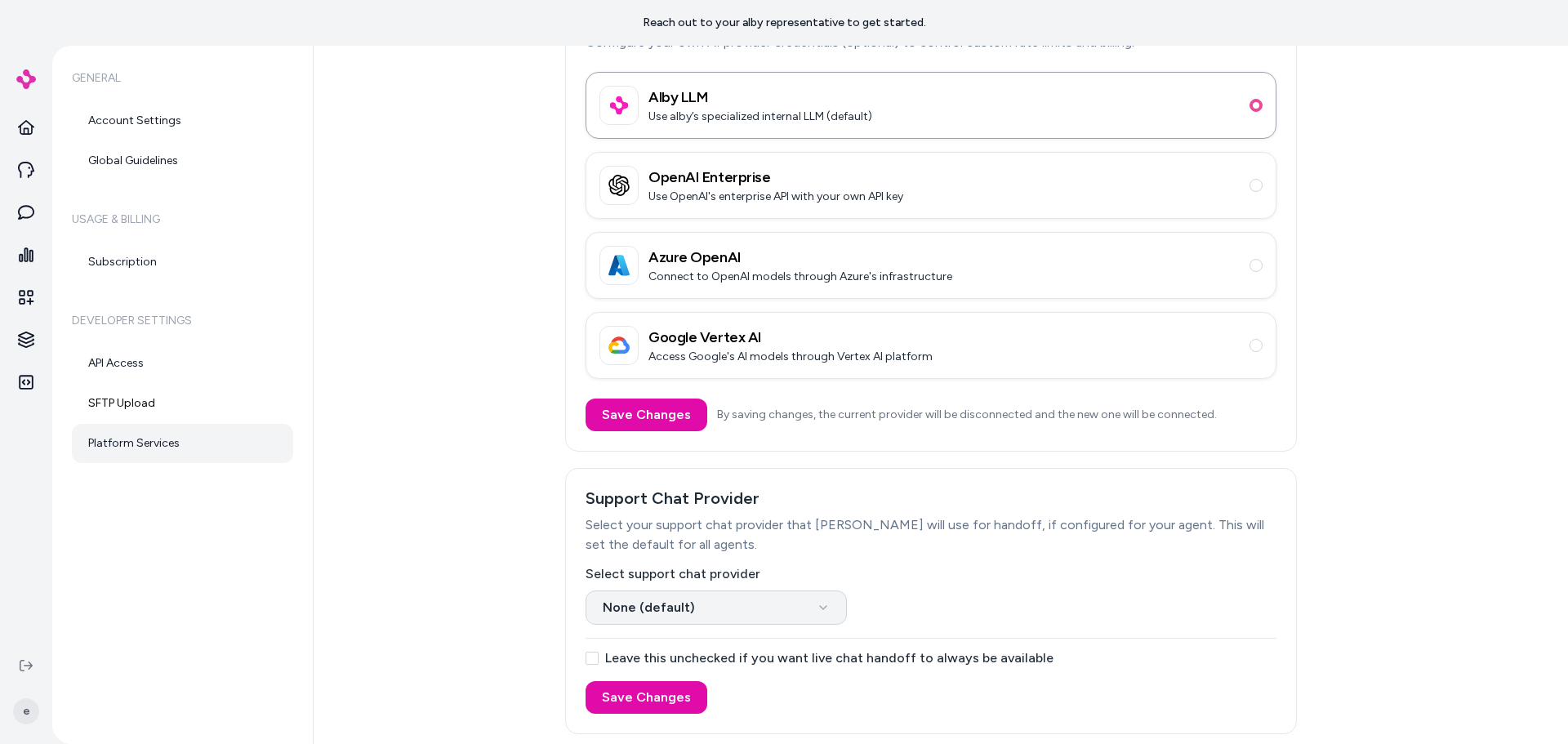
click at [776, 612] on html "Reach out to your alby representative to get started. Home Agents Inbox Analyti…" at bounding box center [784, 372] width 1568 height 744
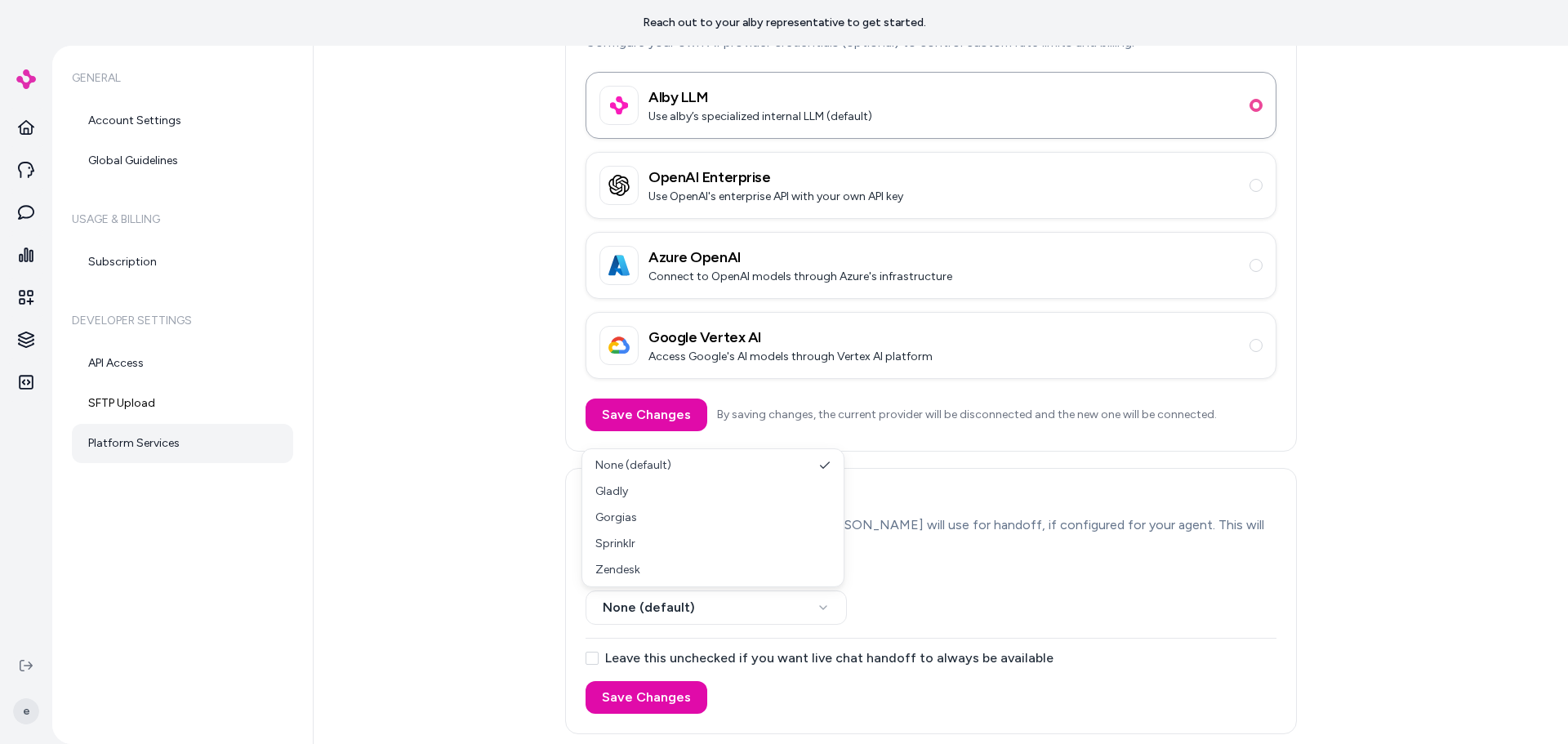
click at [487, 542] on html "Reach out to your alby representative to get started. Home Agents Inbox Analyti…" at bounding box center [784, 372] width 1568 height 744
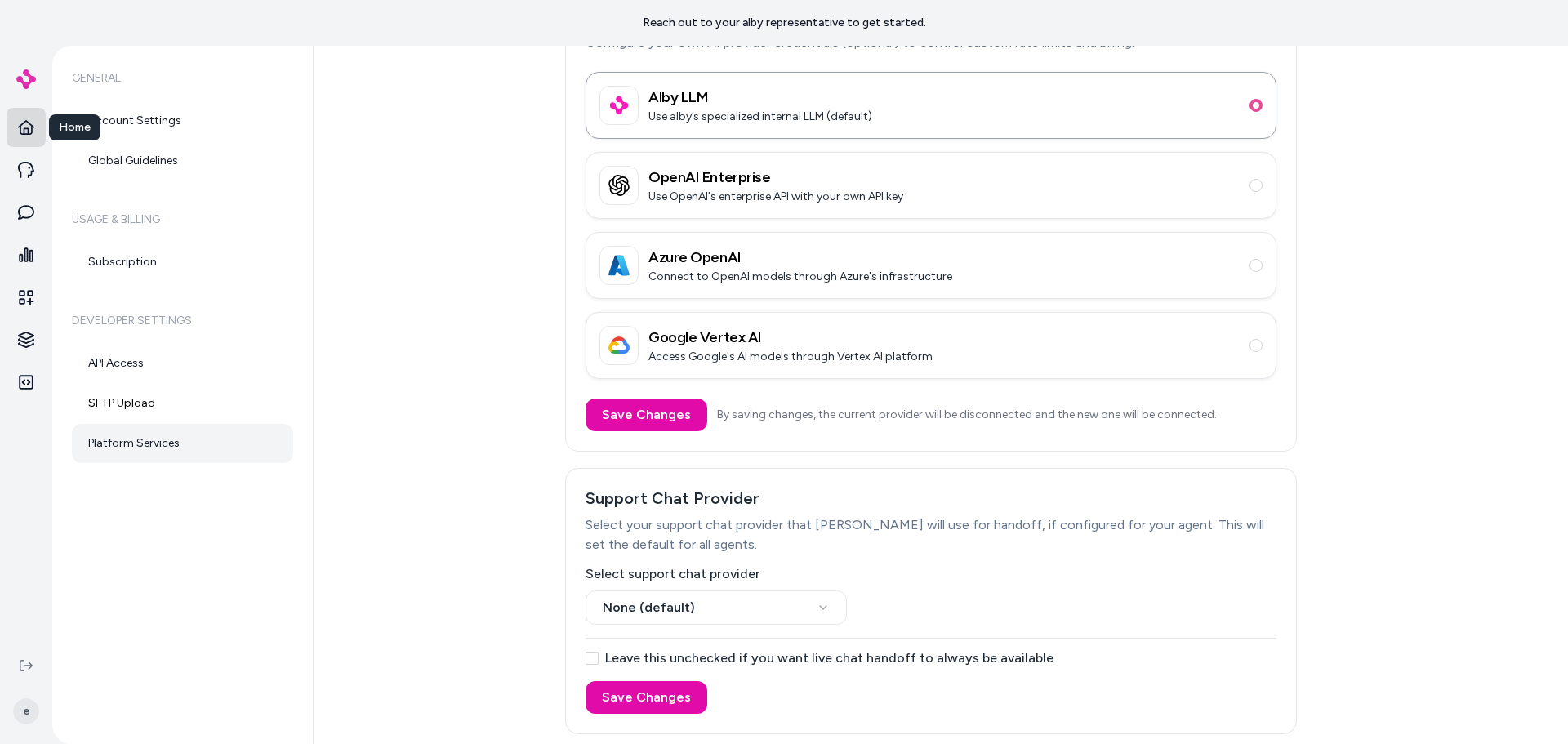
click at [36, 132] on link "Home" at bounding box center [26, 127] width 39 height 39
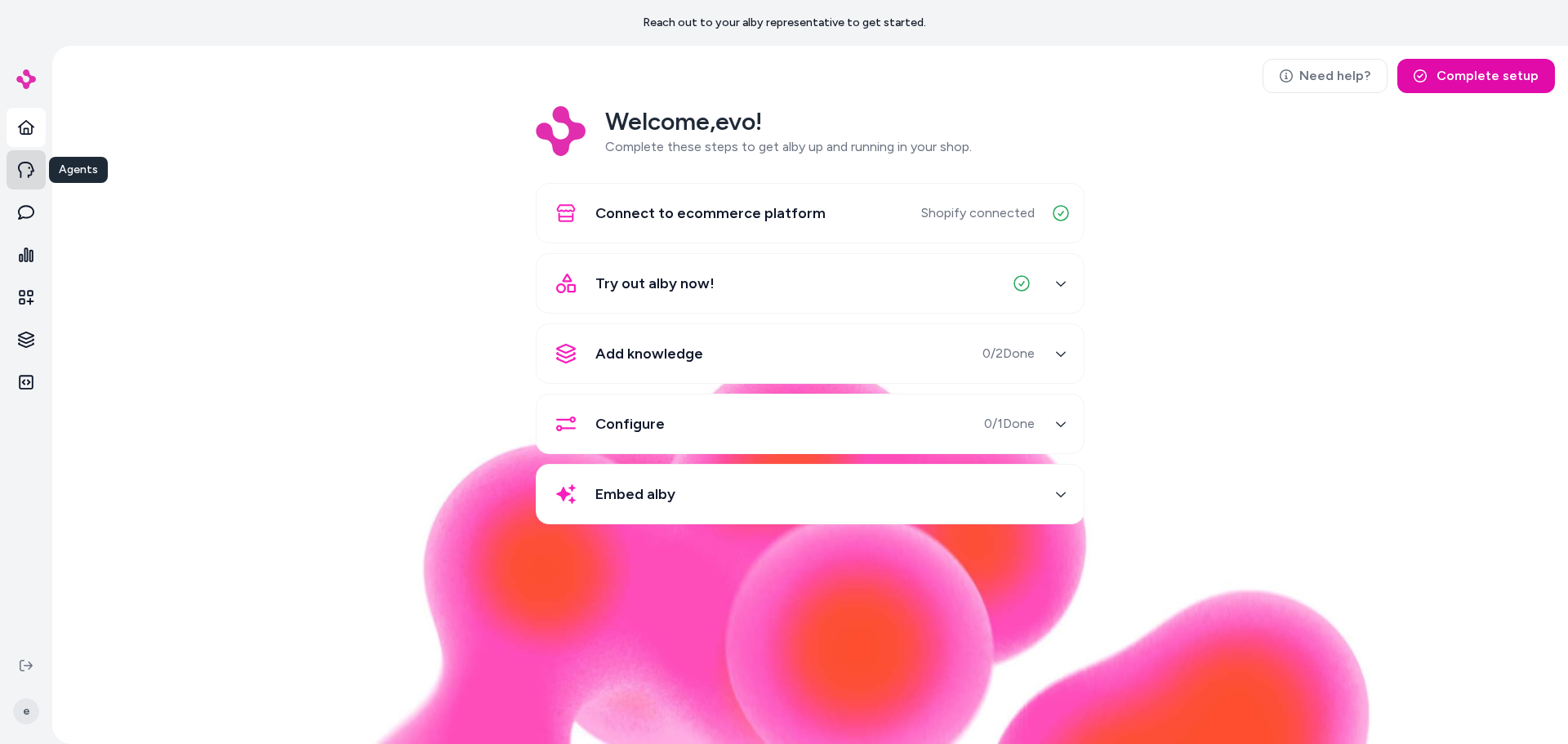
click at [39, 182] on link "Agents" at bounding box center [26, 169] width 39 height 39
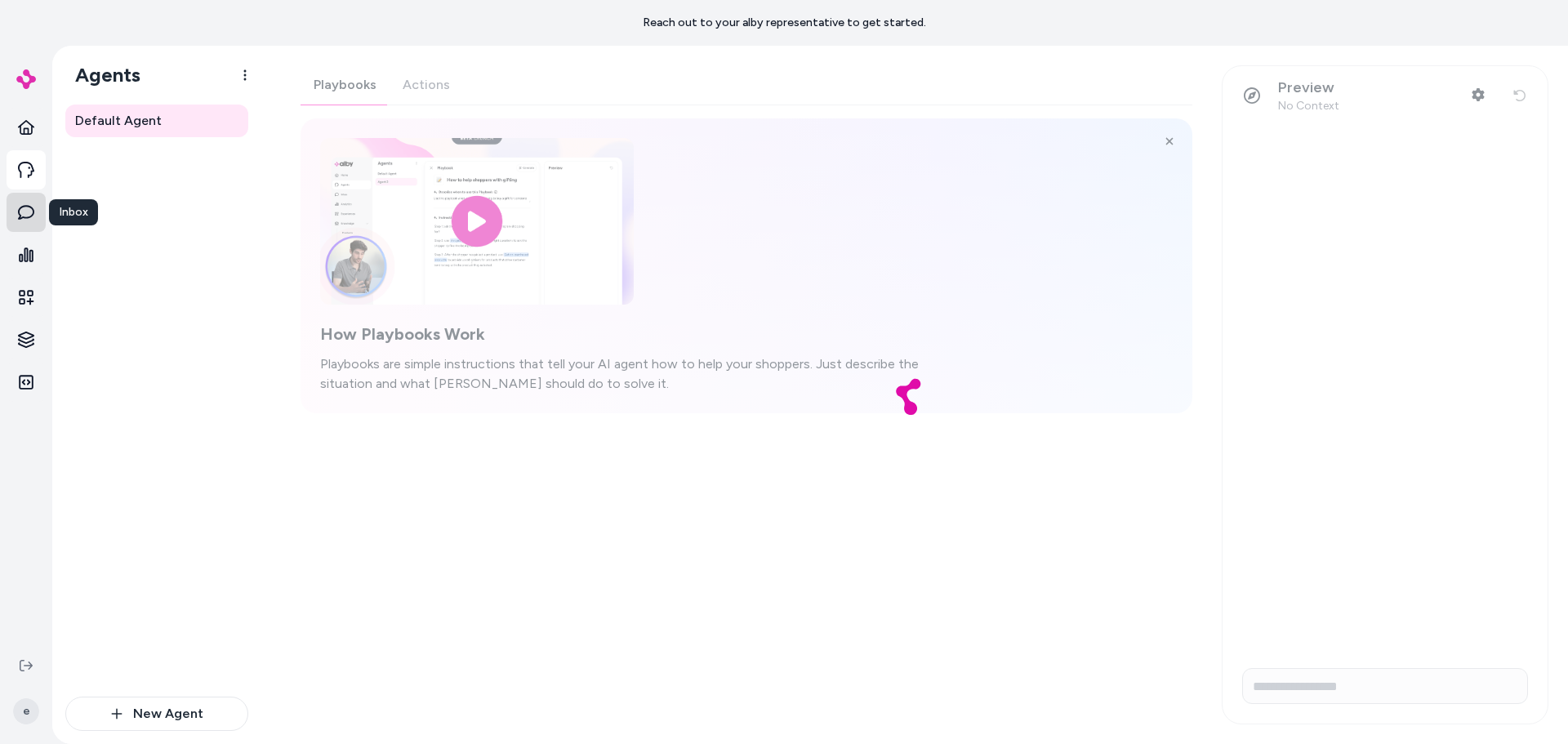
click at [35, 215] on link "Inbox" at bounding box center [26, 212] width 39 height 39
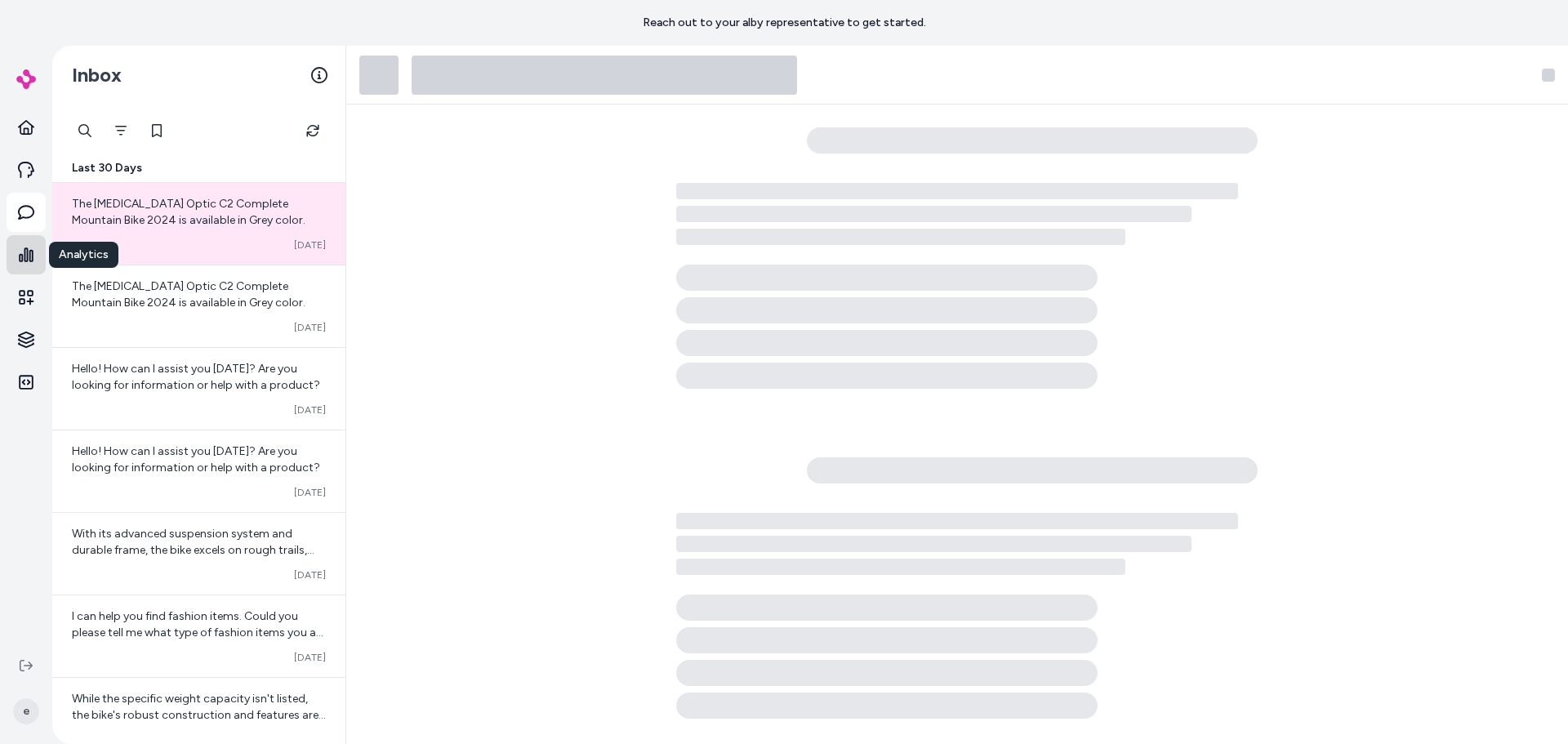
click at [25, 257] on icon at bounding box center [26, 254] width 15 height 15
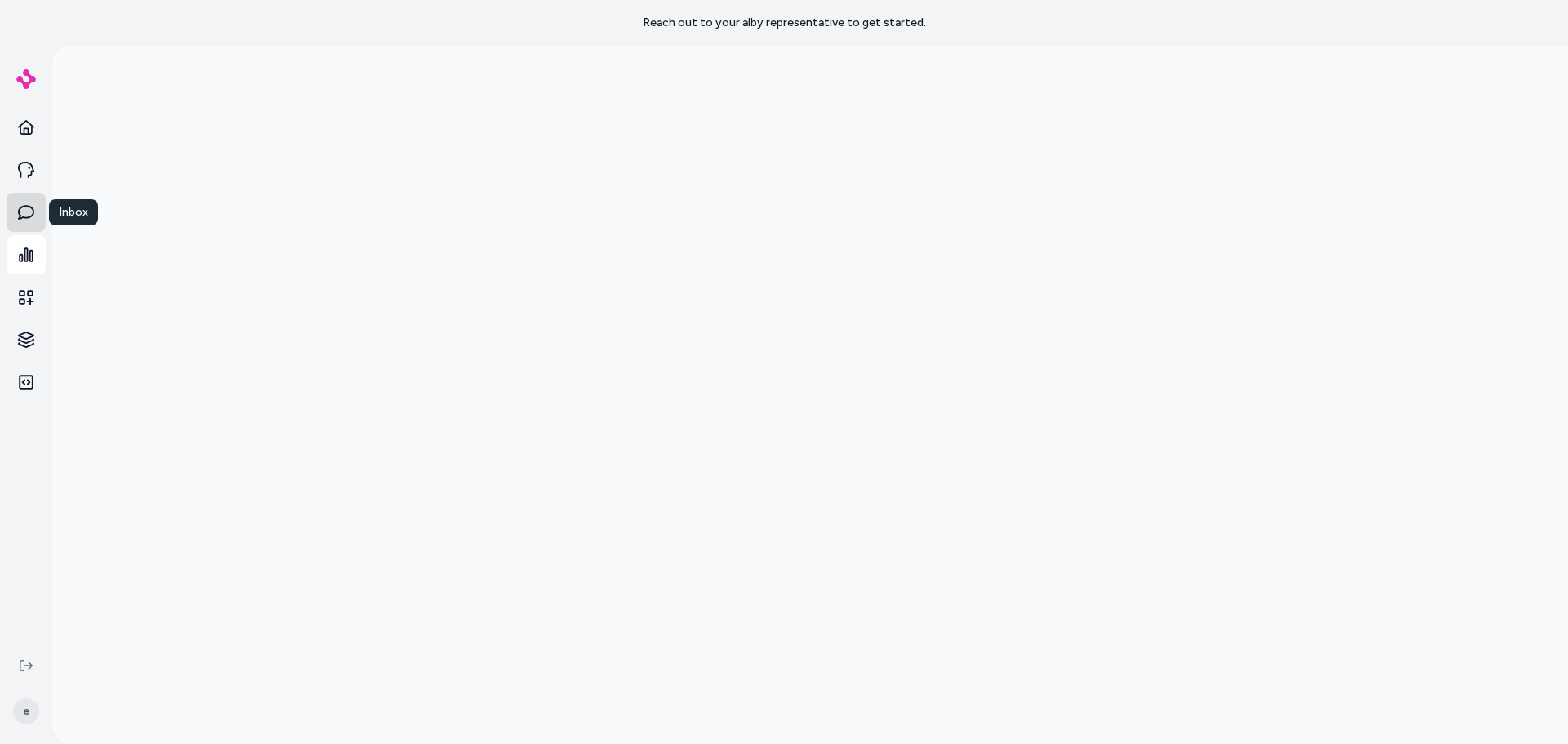
click at [27, 213] on icon at bounding box center [26, 213] width 16 height 16
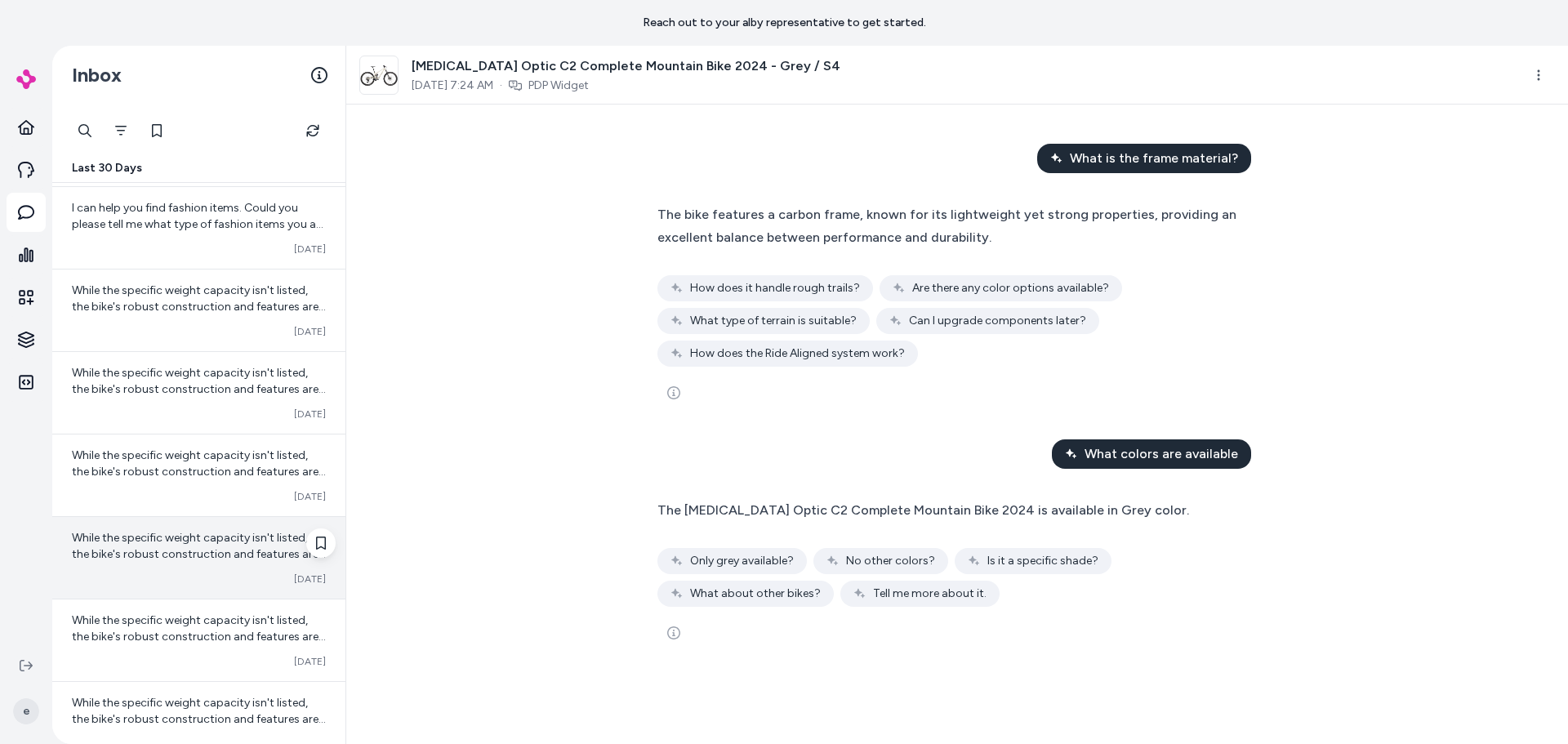
scroll to position [614, 0]
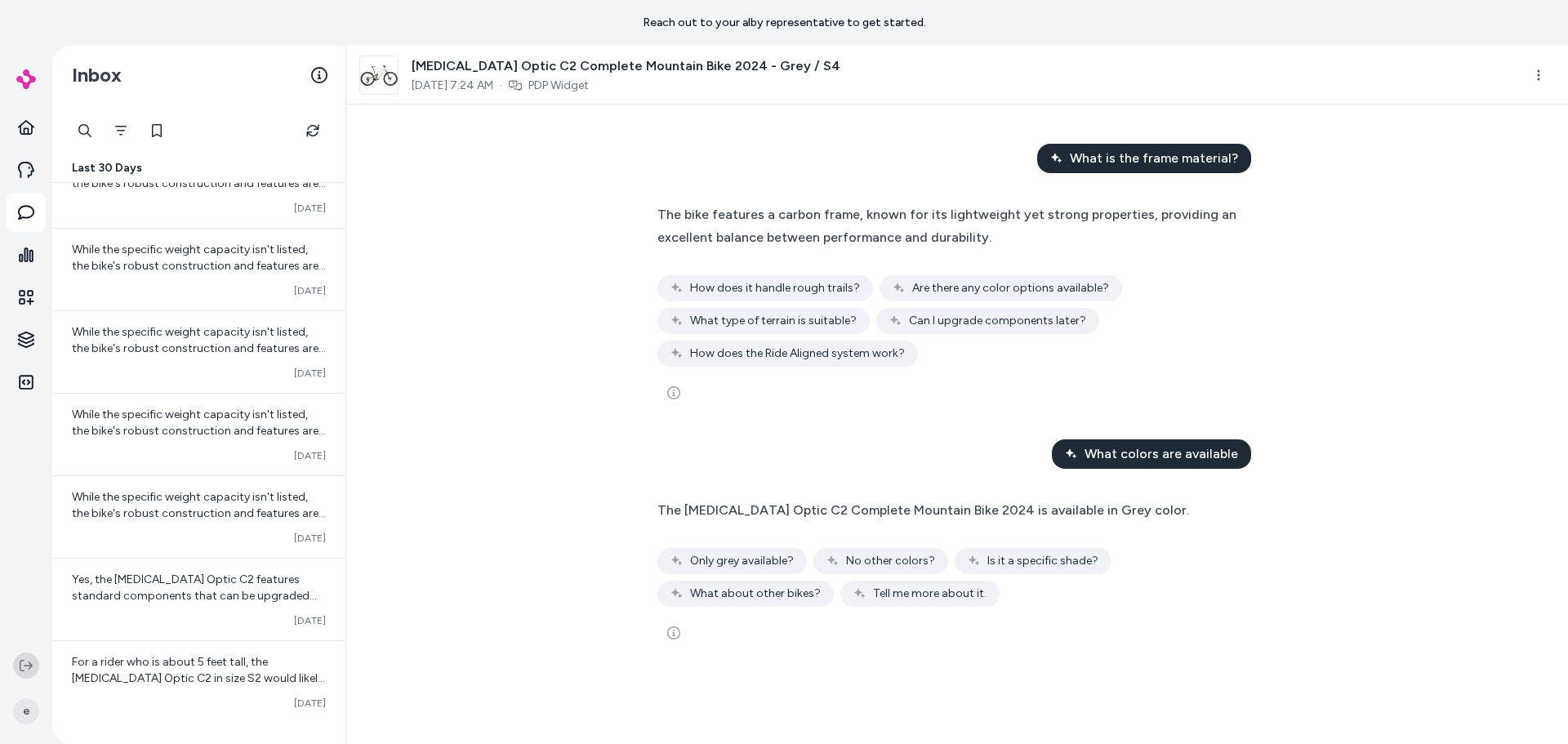
click at [25, 666] on icon at bounding box center [26, 666] width 13 height 12
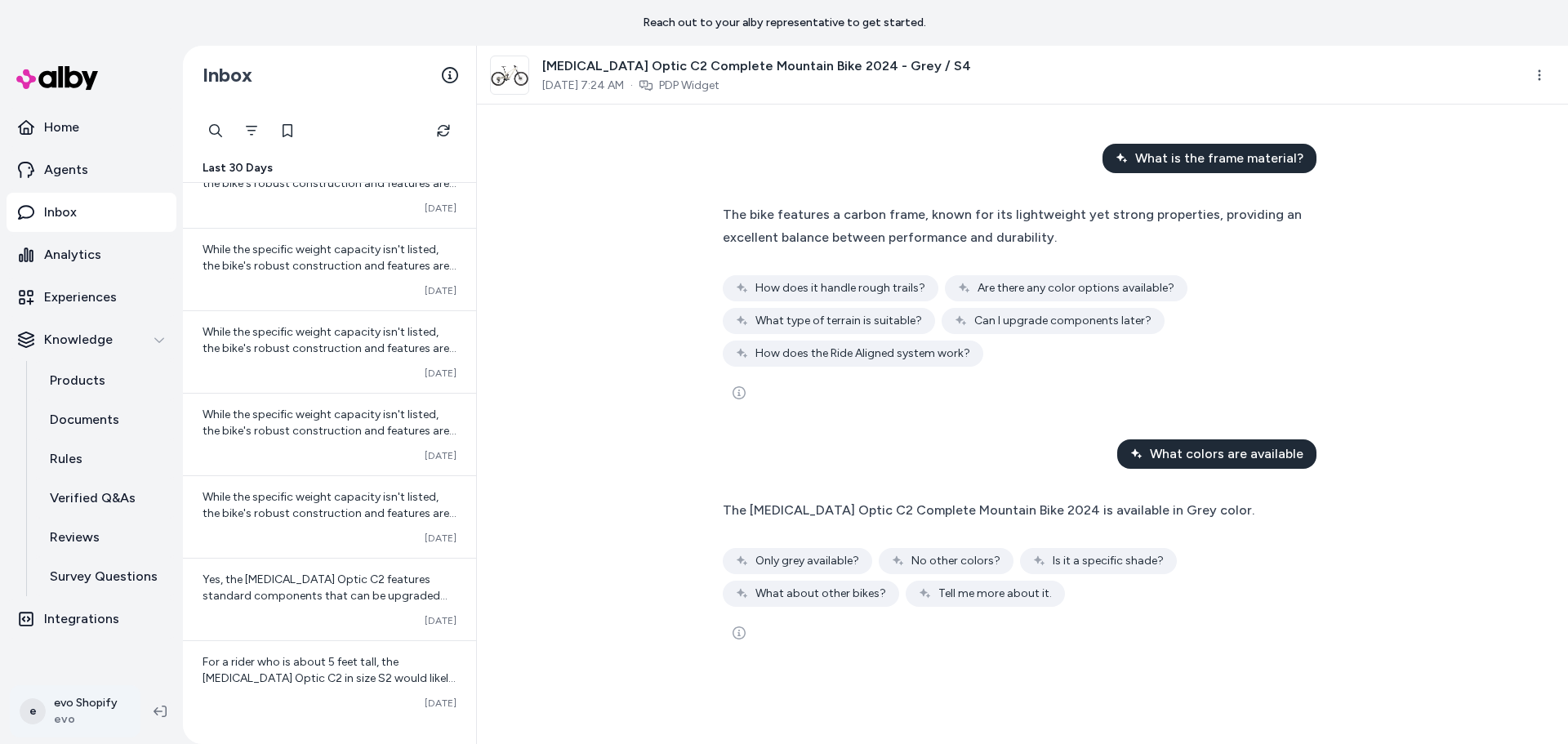
click at [51, 714] on html "Reach out to your alby representative to get started. Home Agents Inbox Analyti…" at bounding box center [784, 372] width 1568 height 744
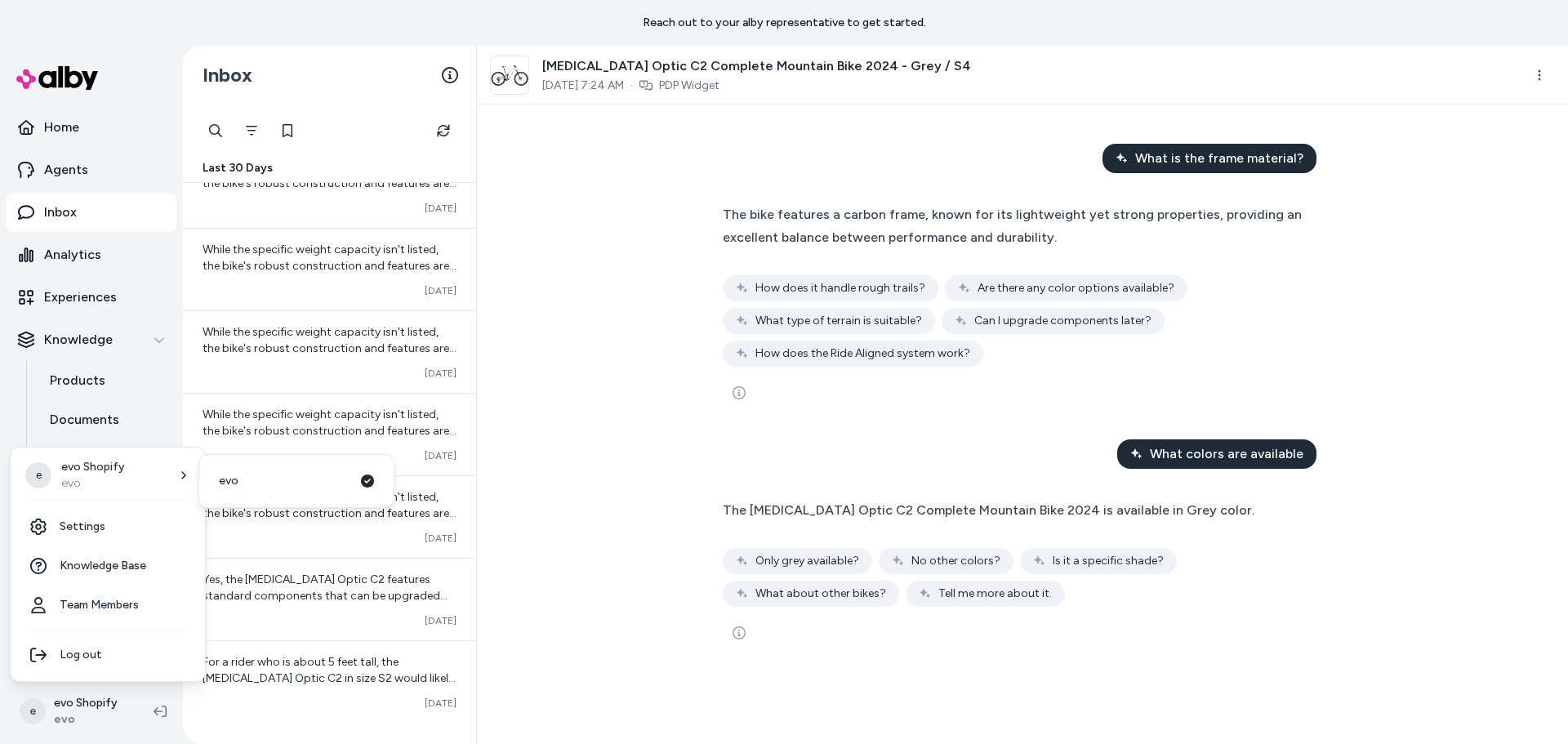
click at [581, 504] on html "Reach out to your alby representative to get started. Home Agents Inbox Analyti…" at bounding box center [784, 372] width 1568 height 744
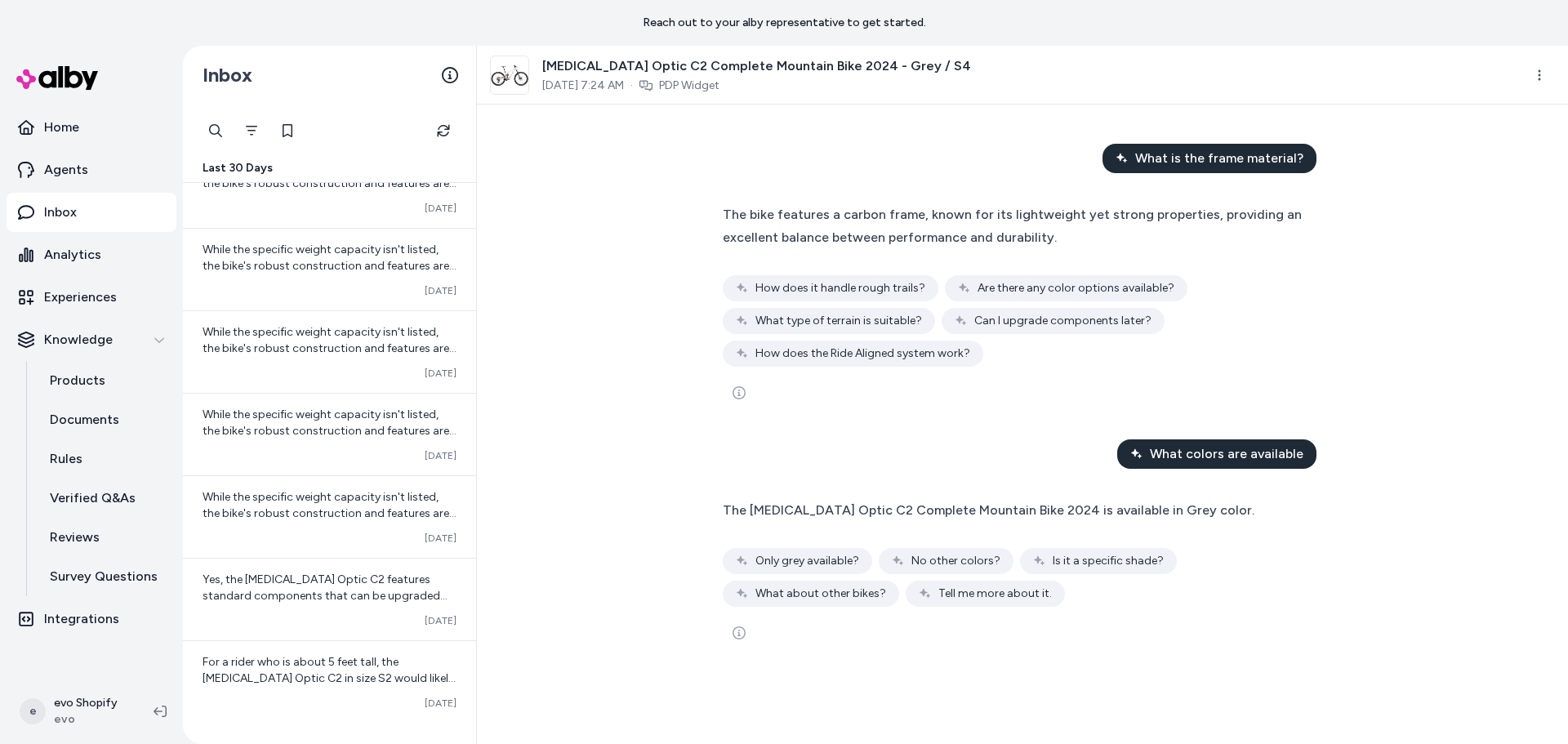
drag, startPoint x: 503, startPoint y: 493, endPoint x: 558, endPoint y: 489, distance: 55.1
click at [512, 494] on div "What is the frame material? The bike features a carbon frame, known for its lig…" at bounding box center [1022, 424] width 1091 height 640
click at [623, 457] on div "What is the frame material? The bike features a carbon frame, known for its lig…" at bounding box center [1022, 424] width 1091 height 640
click at [57, 122] on p "Home" at bounding box center [61, 127] width 35 height 20
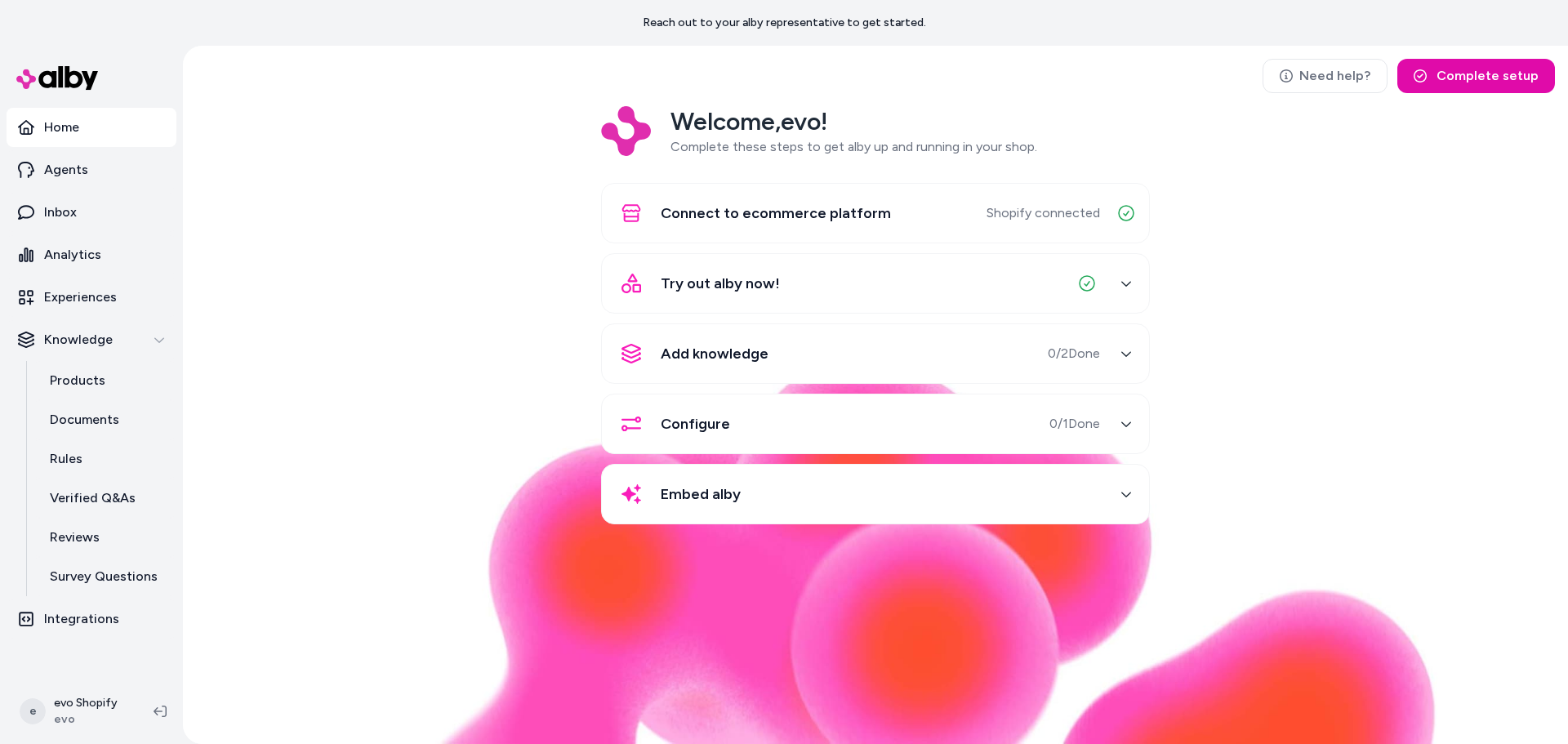
click at [403, 324] on div "Welcome, evo ! Complete these steps to get alby up and running in your shop. Co…" at bounding box center [875, 327] width 1358 height 441
click at [289, 399] on div "Welcome, evo ! Complete these steps to get alby up and running in your shop. Co…" at bounding box center [875, 327] width 1358 height 441
click at [374, 214] on div "Welcome, evo ! Complete these steps to get alby up and running in your shop. Co…" at bounding box center [875, 327] width 1358 height 441
click at [827, 17] on p "Reach out to your alby representative to get started." at bounding box center [784, 23] width 283 height 16
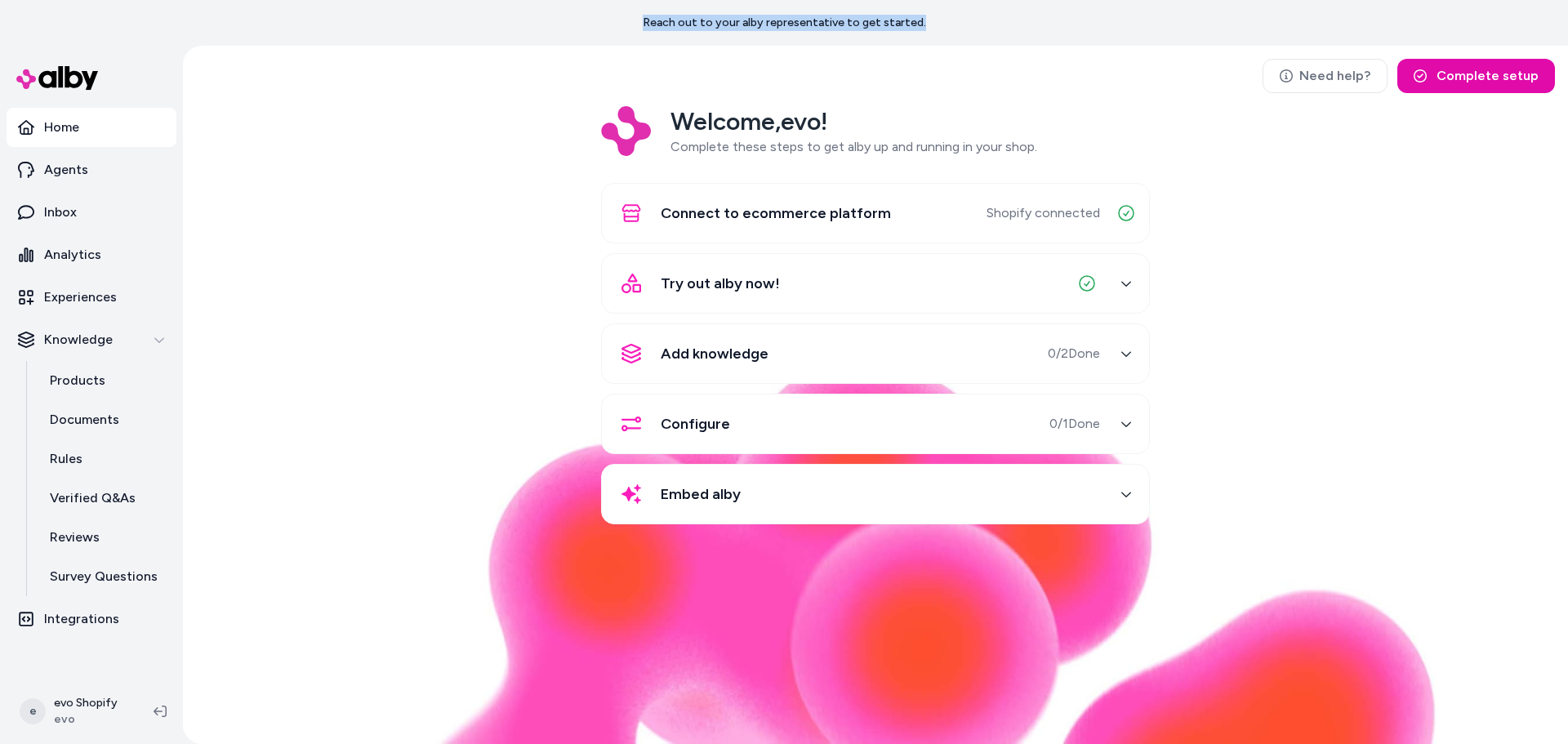
click at [827, 17] on p "Reach out to your alby representative to get started." at bounding box center [784, 23] width 283 height 16
click at [573, 177] on div "Welcome, evo ! Complete these steps to get alby up and running in your shop. Co…" at bounding box center [875, 327] width 1358 height 441
click at [507, 385] on div "Welcome, evo ! Complete these steps to get alby up and running in your shop. Co…" at bounding box center [875, 327] width 1358 height 441
click at [733, 436] on div "Configure 0 / 1 Done" at bounding box center [856, 423] width 489 height 39
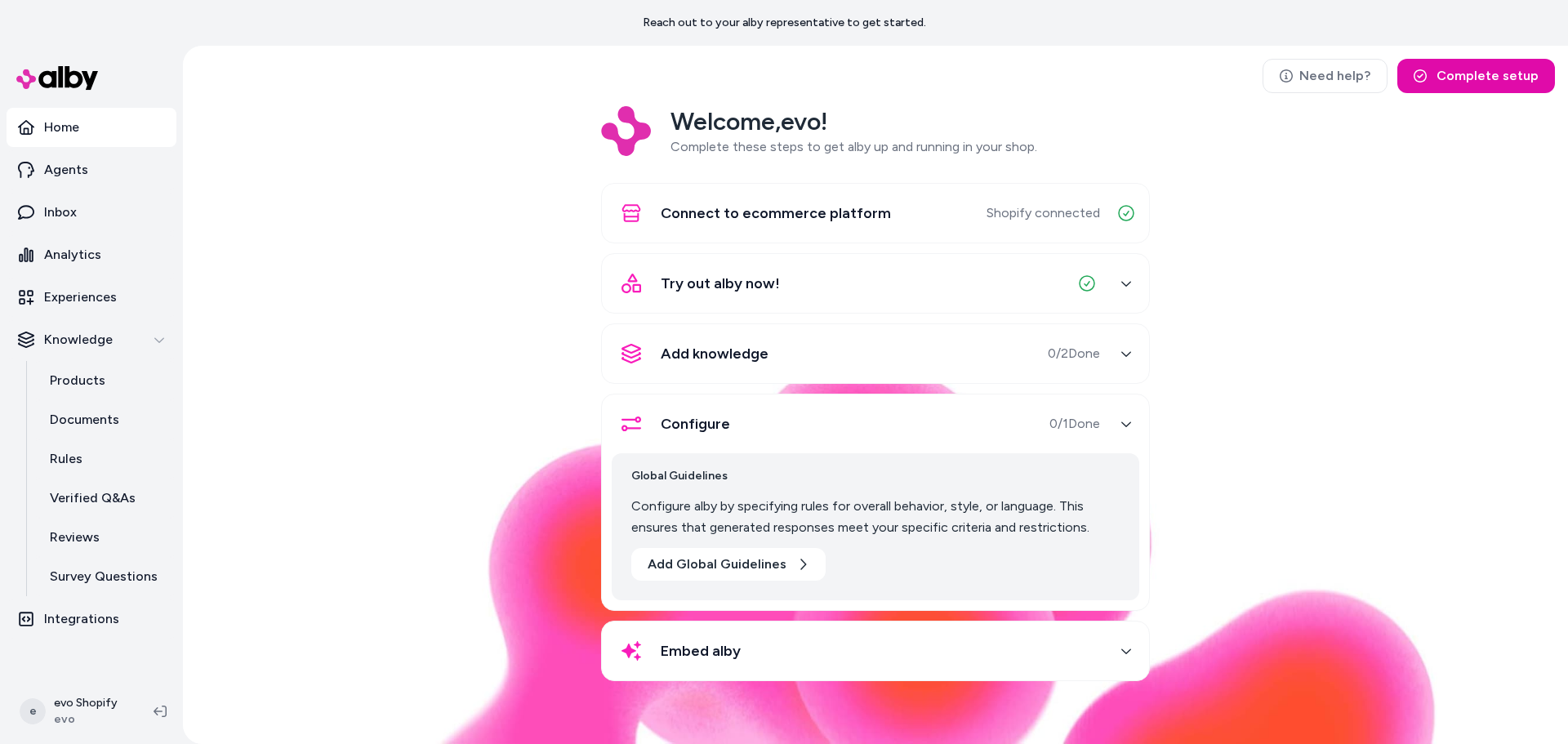
click at [719, 507] on p "Configure alby by specifying rules for overall behavior, style, or language. Th…" at bounding box center [876, 517] width 489 height 43
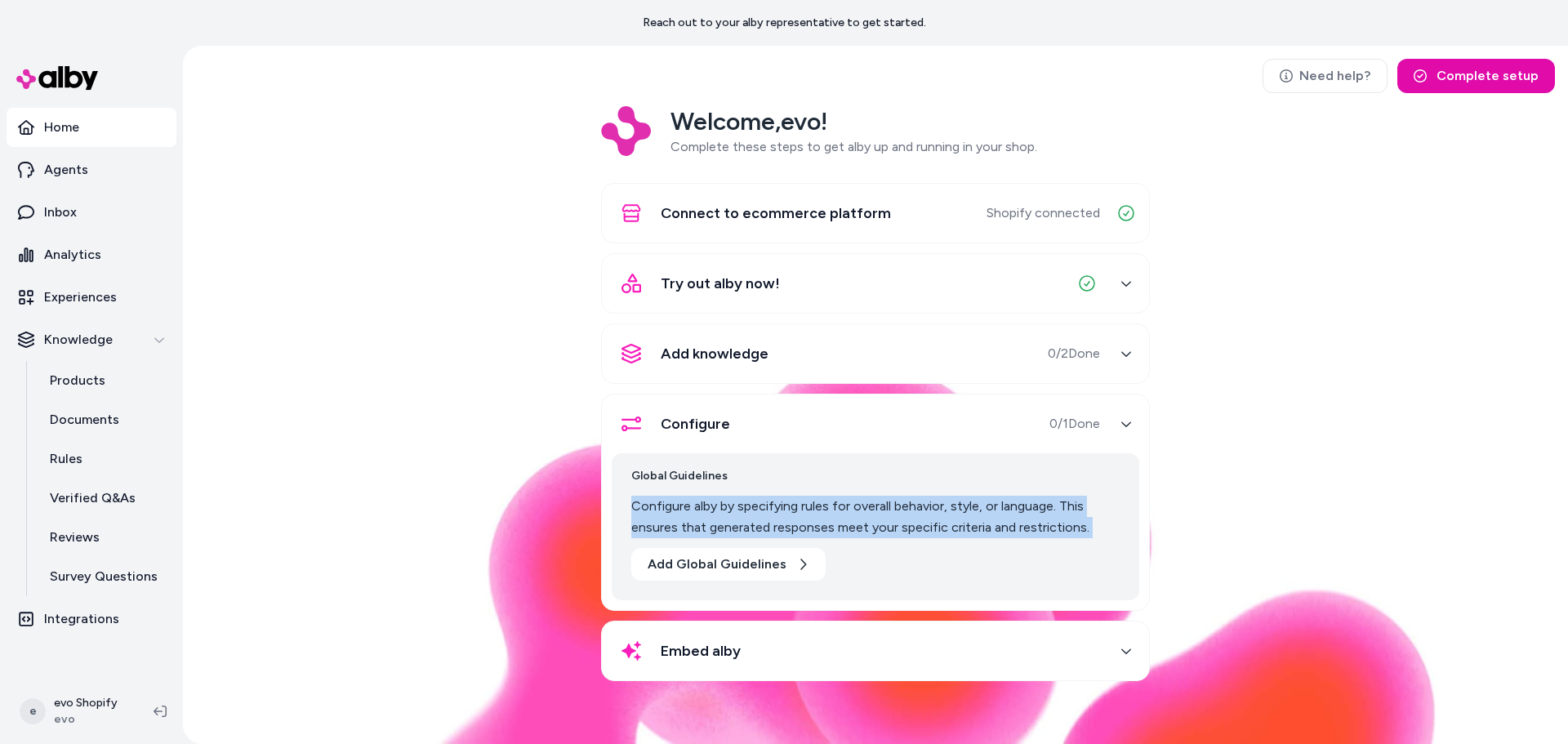
click at [719, 507] on p "Configure alby by specifying rules for overall behavior, style, or language. Th…" at bounding box center [876, 517] width 489 height 43
click at [510, 545] on div "Welcome, evo ! Complete these steps to get alby up and running in your shop. Co…" at bounding box center [875, 405] width 1358 height 598
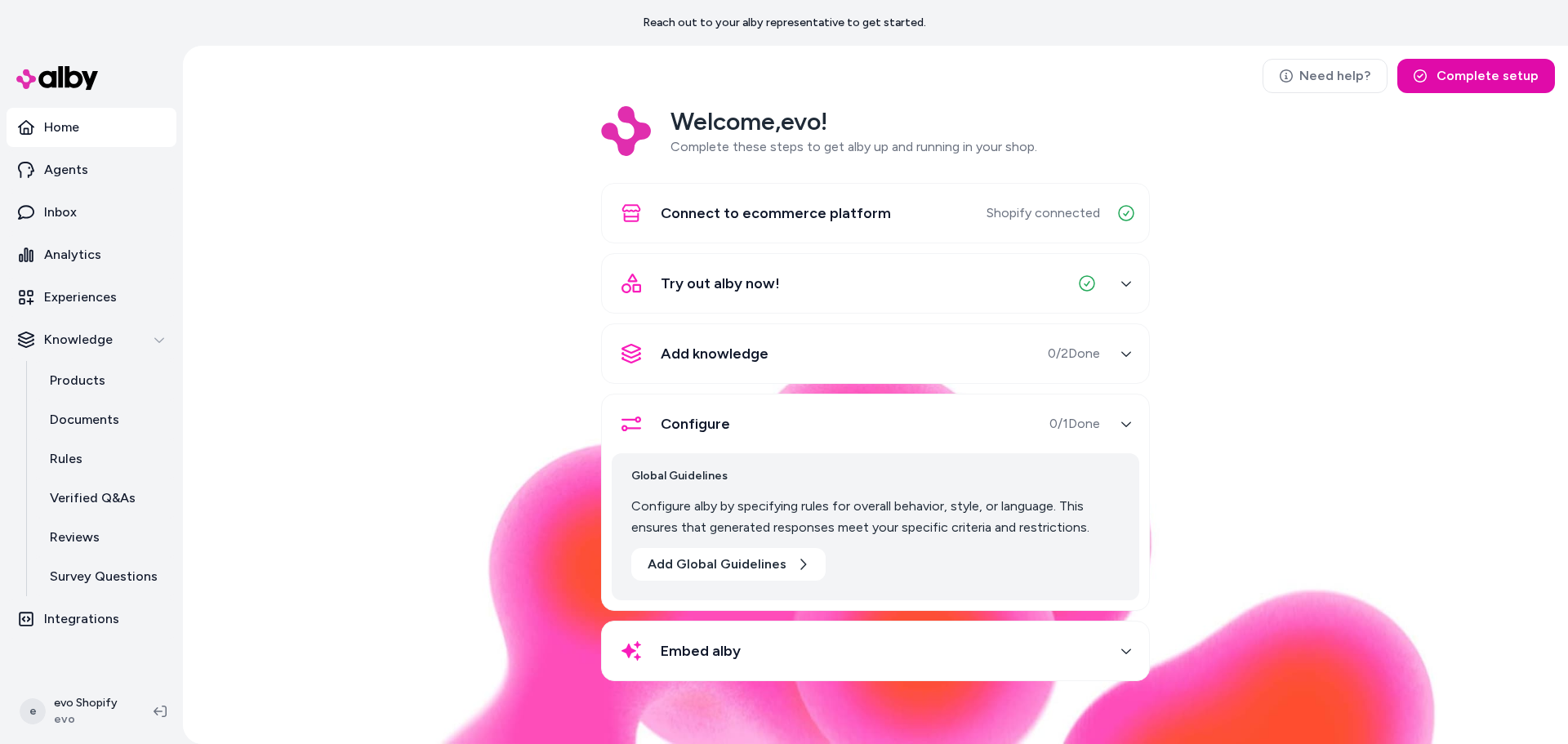
click at [338, 601] on div "Welcome, evo ! Complete these steps to get alby up and running in your shop. Co…" at bounding box center [875, 405] width 1358 height 598
click at [156, 342] on icon "button" at bounding box center [160, 340] width 12 height 12
drag, startPoint x: 159, startPoint y: 344, endPoint x: 172, endPoint y: 352, distance: 15.3
click at [159, 344] on icon "button" at bounding box center [160, 340] width 12 height 12
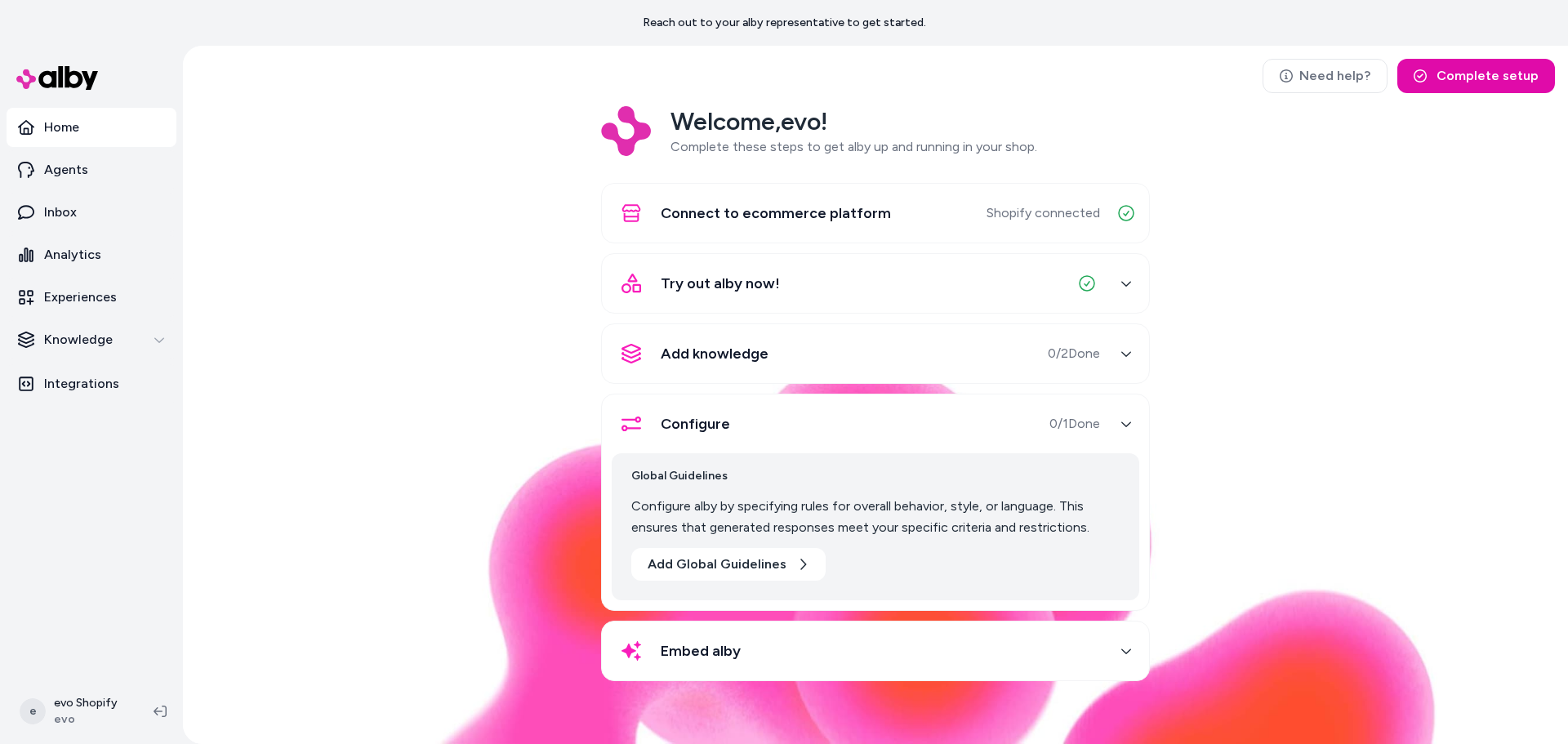
click at [341, 387] on div "Welcome, evo ! Complete these steps to get alby up and running in your shop. Co…" at bounding box center [875, 405] width 1358 height 598
